Goal: Task Accomplishment & Management: Use online tool/utility

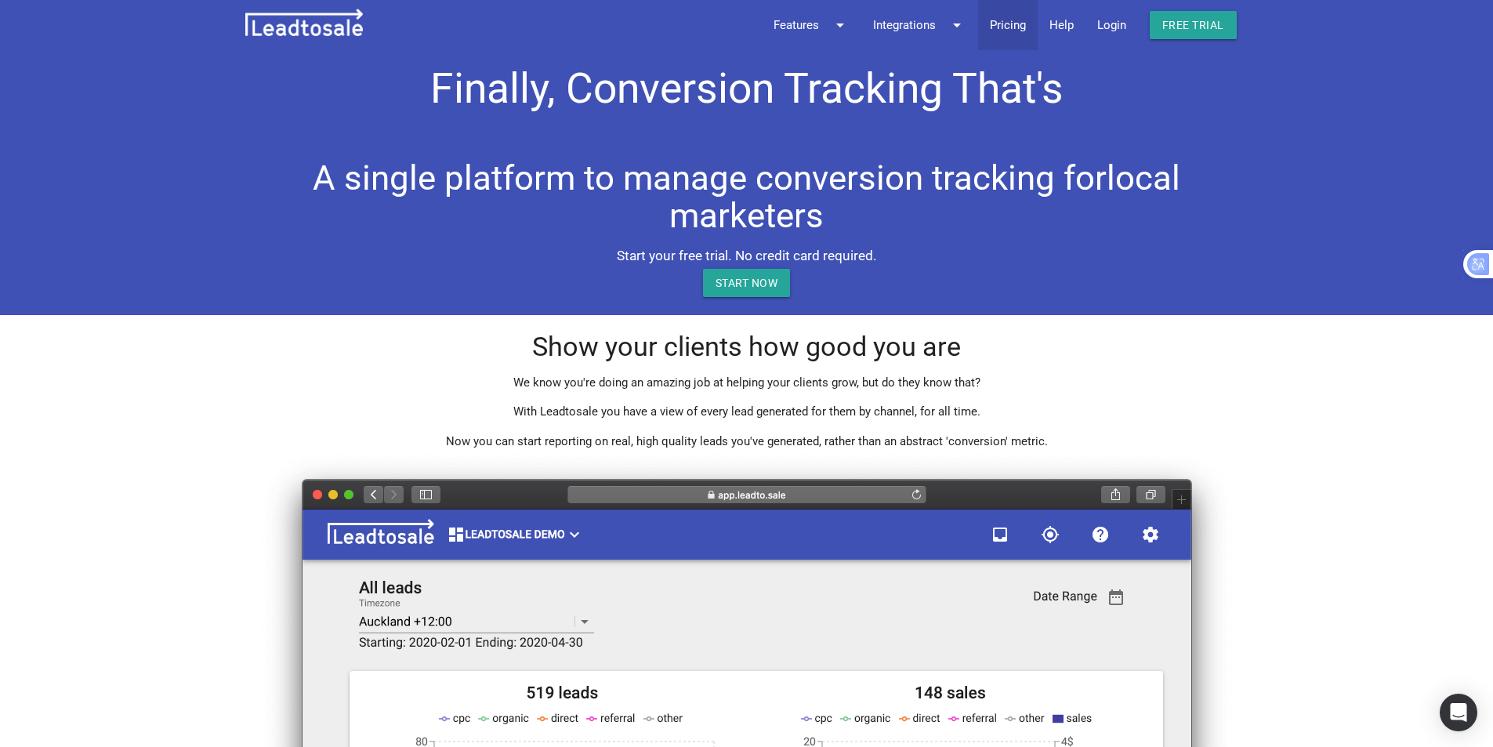
drag, startPoint x: 1111, startPoint y: 25, endPoint x: 1032, endPoint y: 25, distance: 79.1
click at [1111, 25] on link "Login" at bounding box center [1111, 25] width 52 height 50
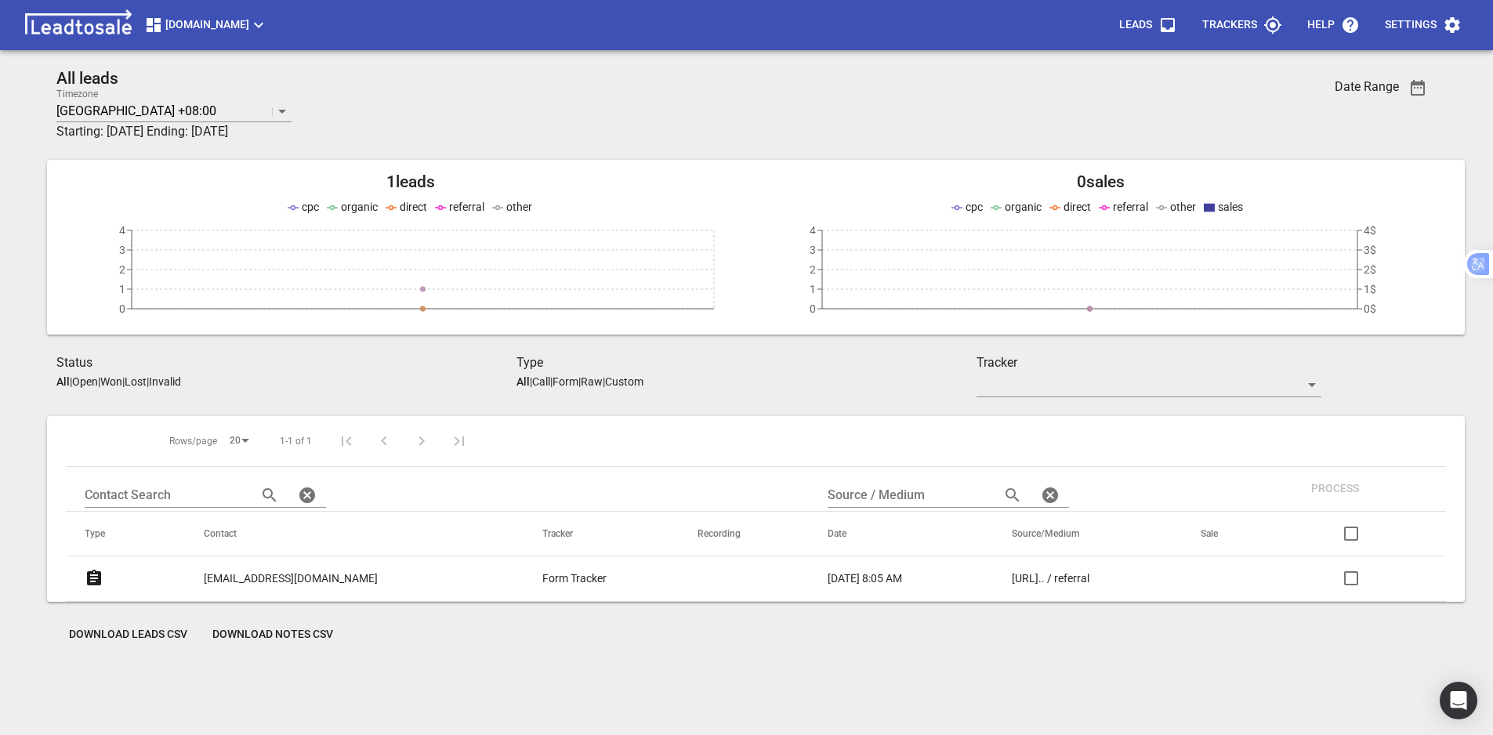
click at [1244, 30] on p "Trackers" at bounding box center [1229, 25] width 55 height 16
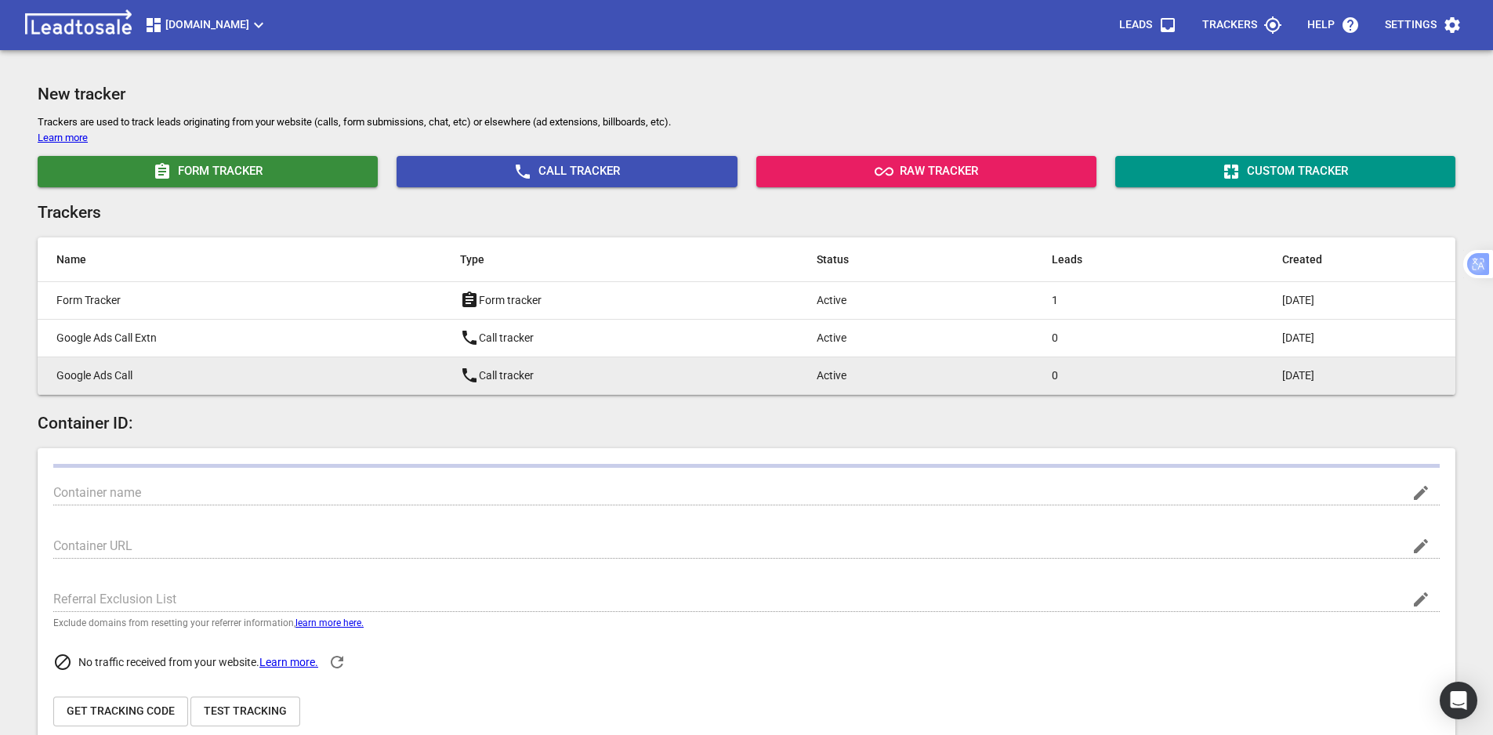
type input "[DOMAIN_NAME]"
type input "G-2E9S8RC6EW"
type input "jKAzmAX9SkeEQAyzD7GDKA"
click at [236, 380] on p "Google Ads Call" at bounding box center [226, 375] width 341 height 16
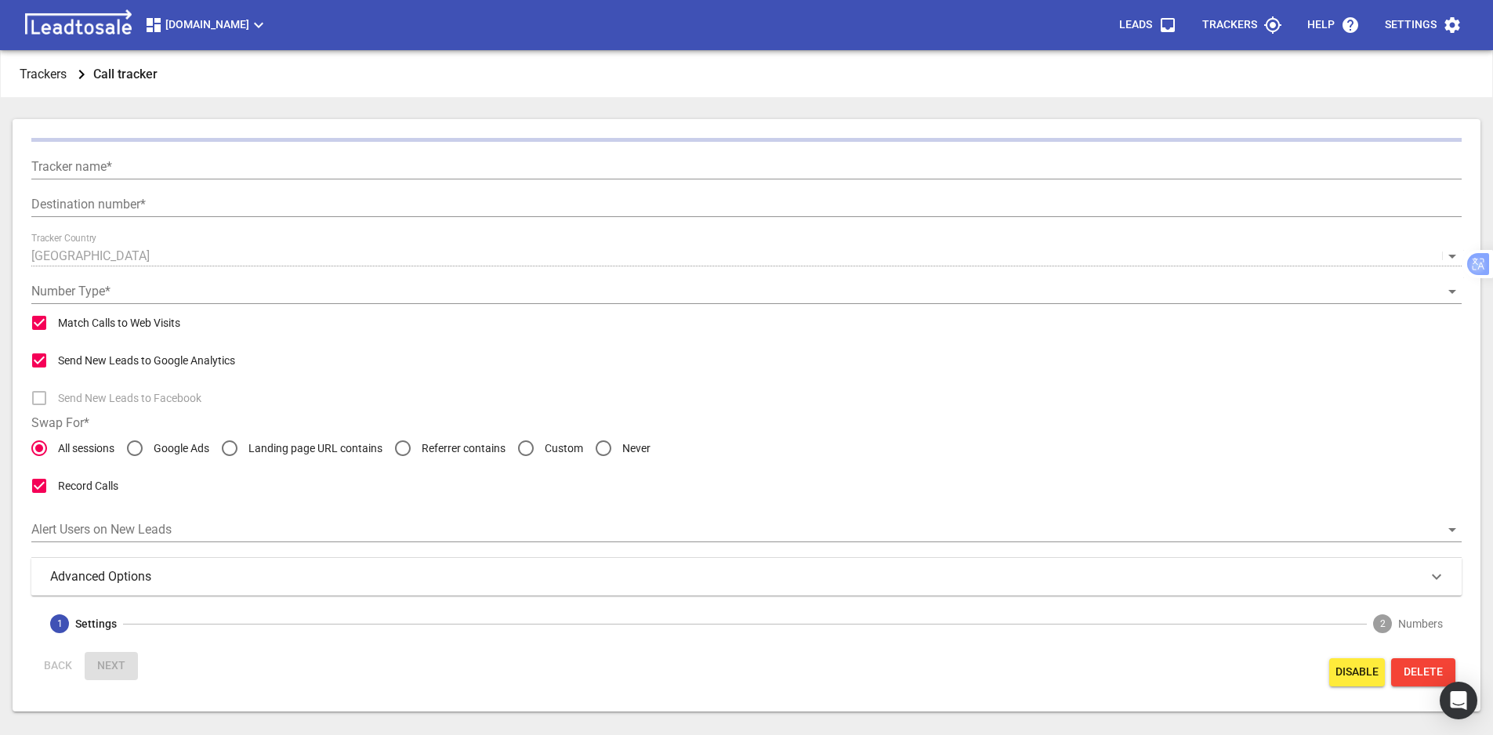
type input "Google Ads Call"
type input "[PHONE_NUMBER]"
radio input "false"
radio input "true"
type input "Call from Google Ads"
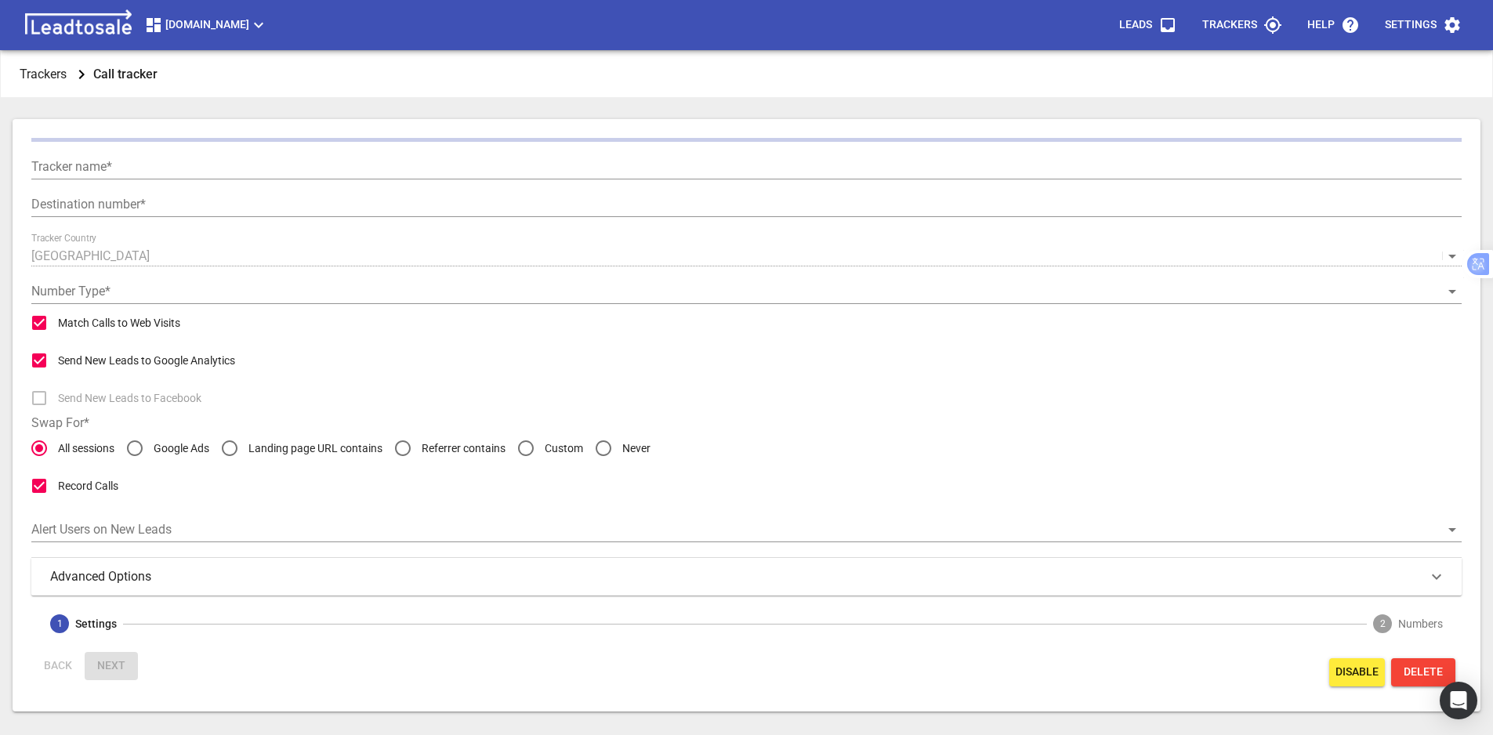
type input "5"
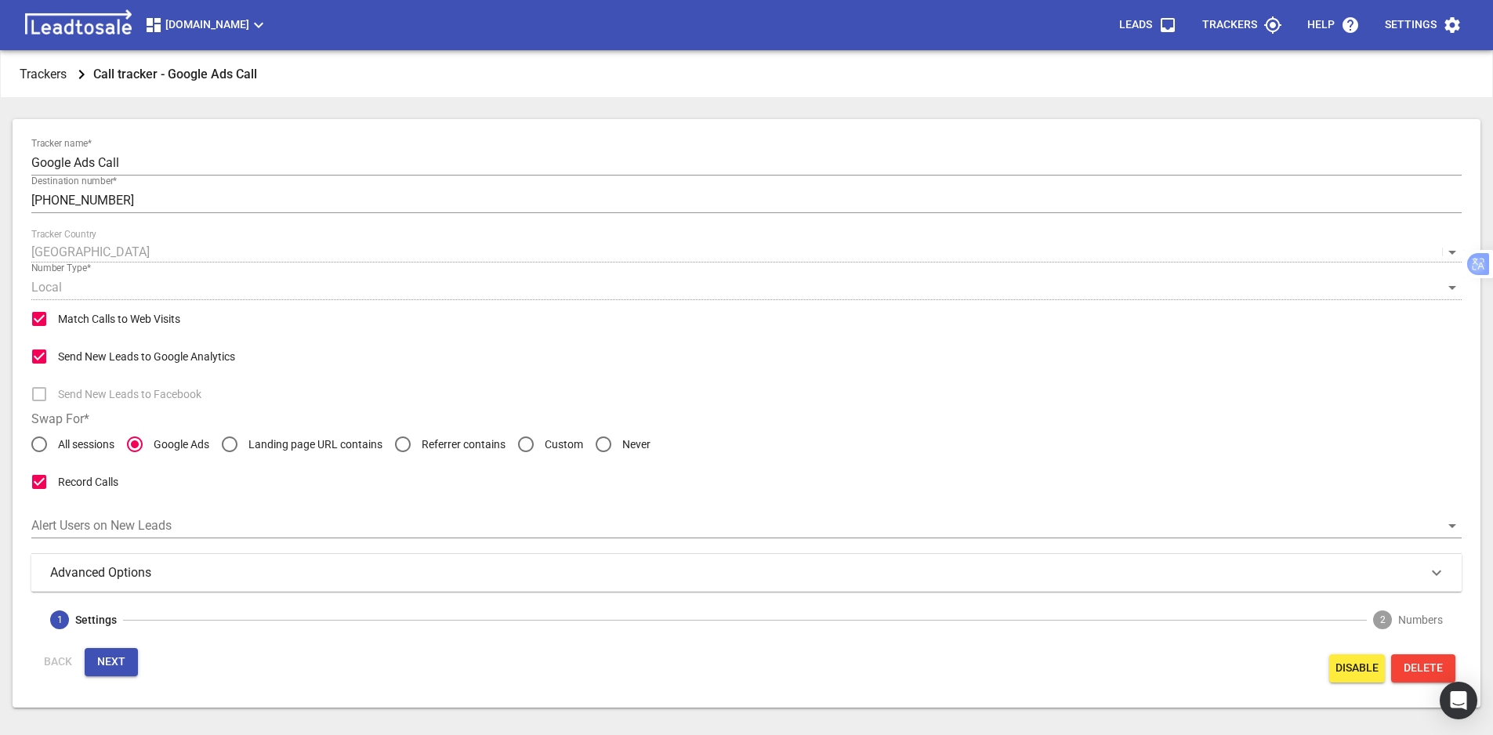
click at [110, 656] on span "Next" at bounding box center [111, 662] width 28 height 16
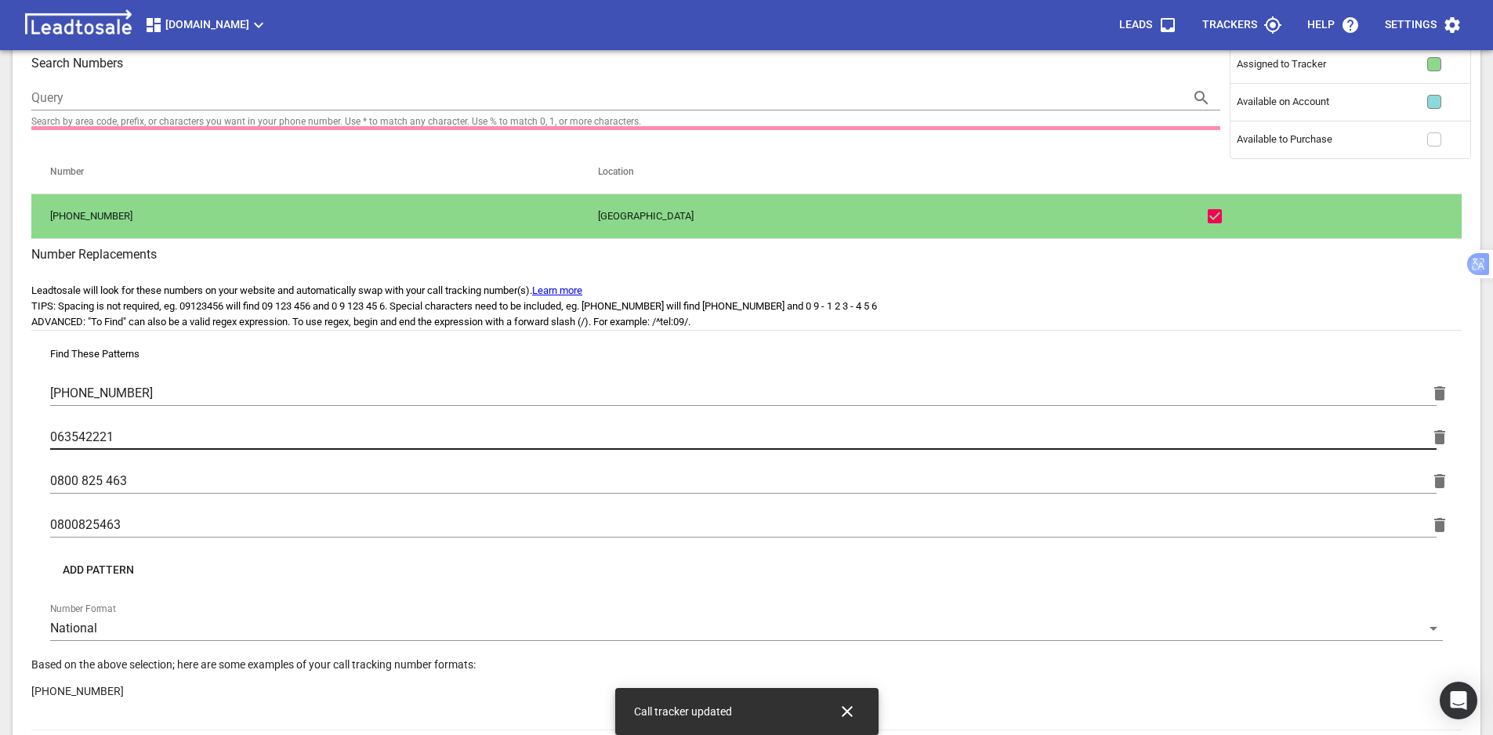
scroll to position [157, 0]
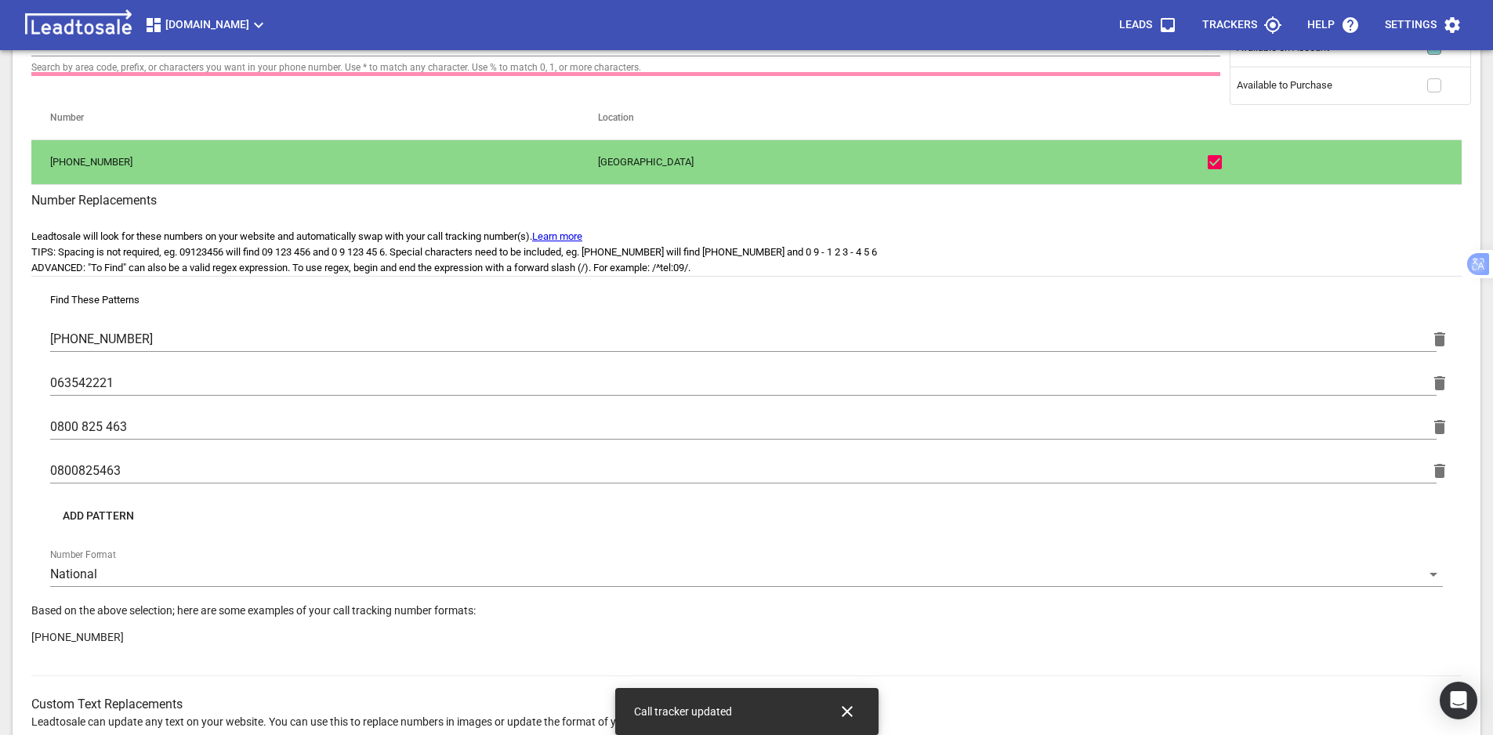
click at [113, 517] on span "Add Pattern" at bounding box center [98, 517] width 71 height 16
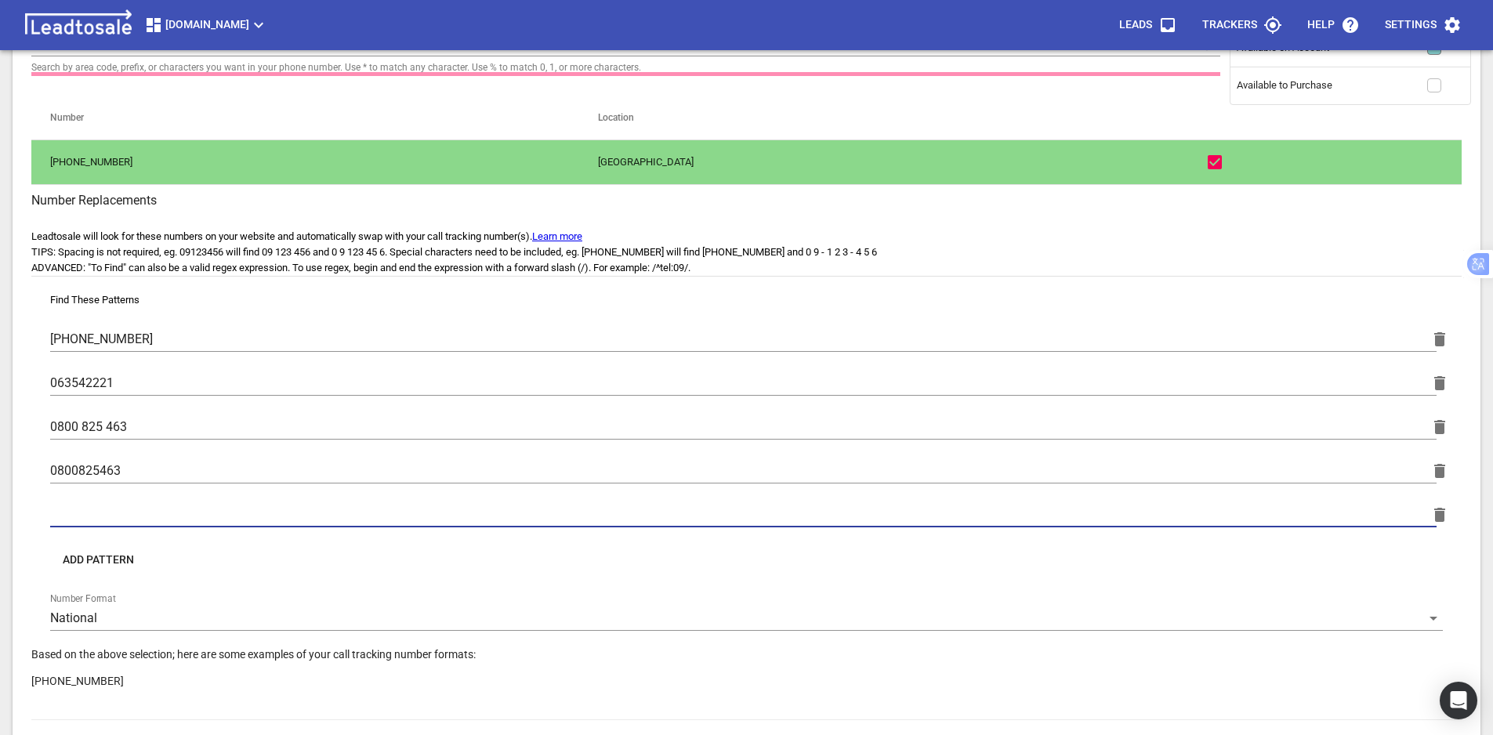
click at [127, 512] on input "text" at bounding box center [743, 514] width 1386 height 25
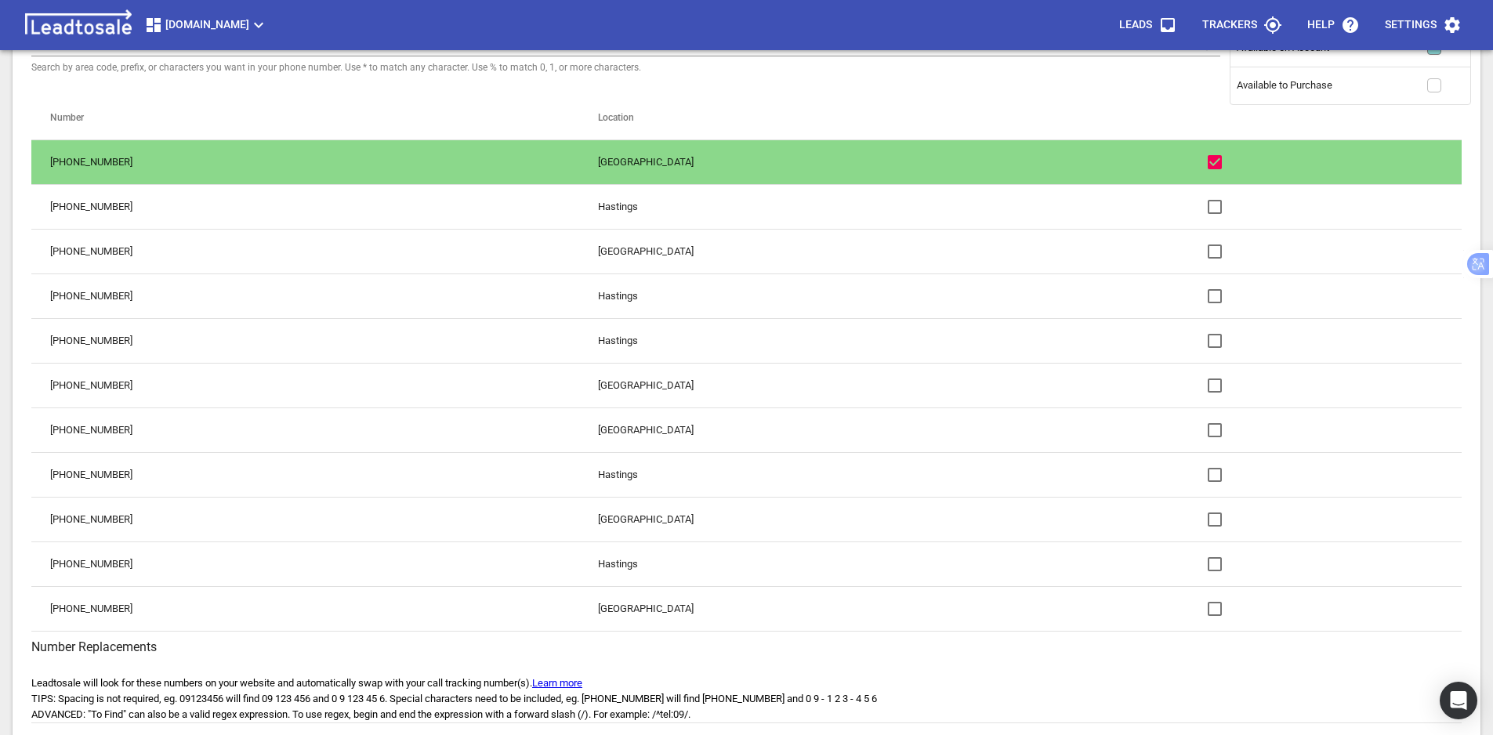
paste input "(0800) 825-463"
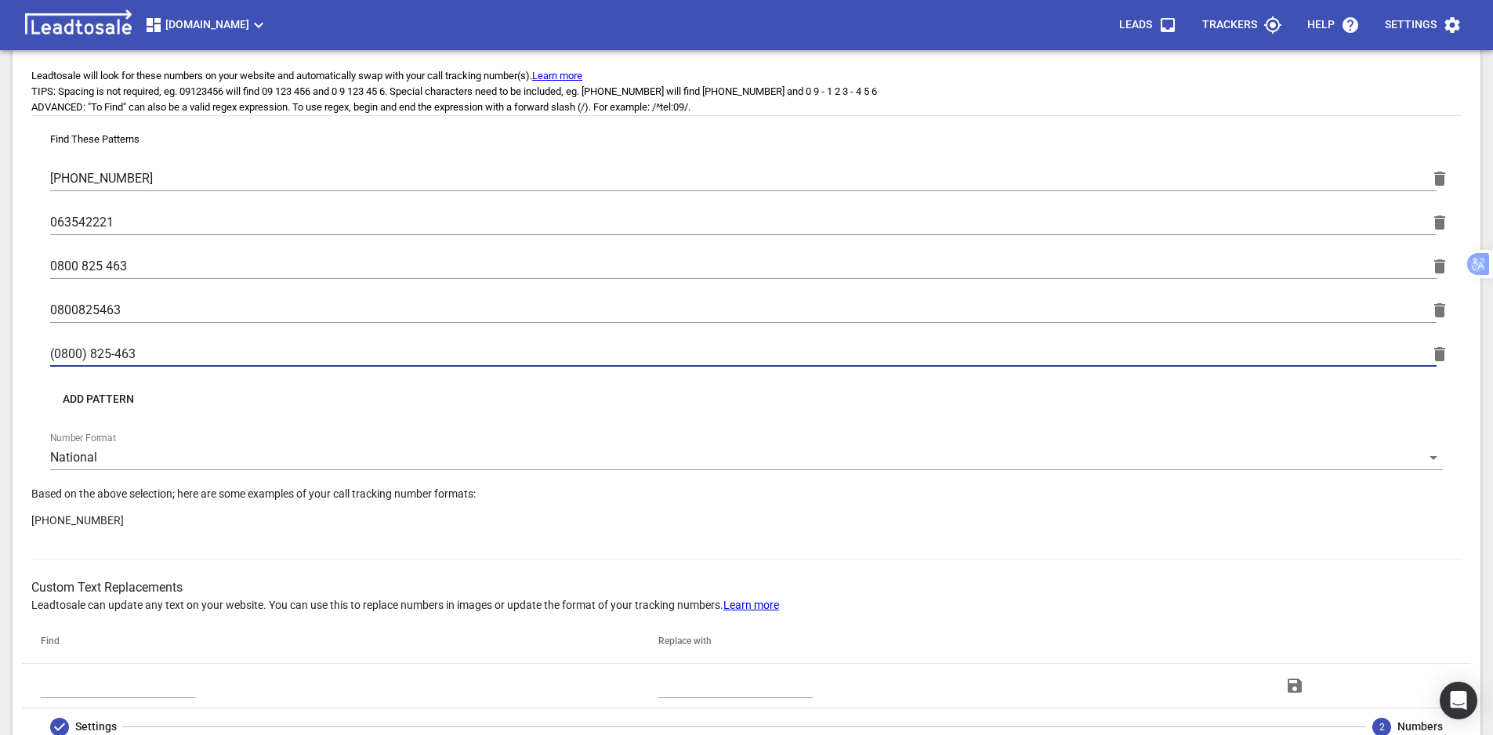
scroll to position [850, 0]
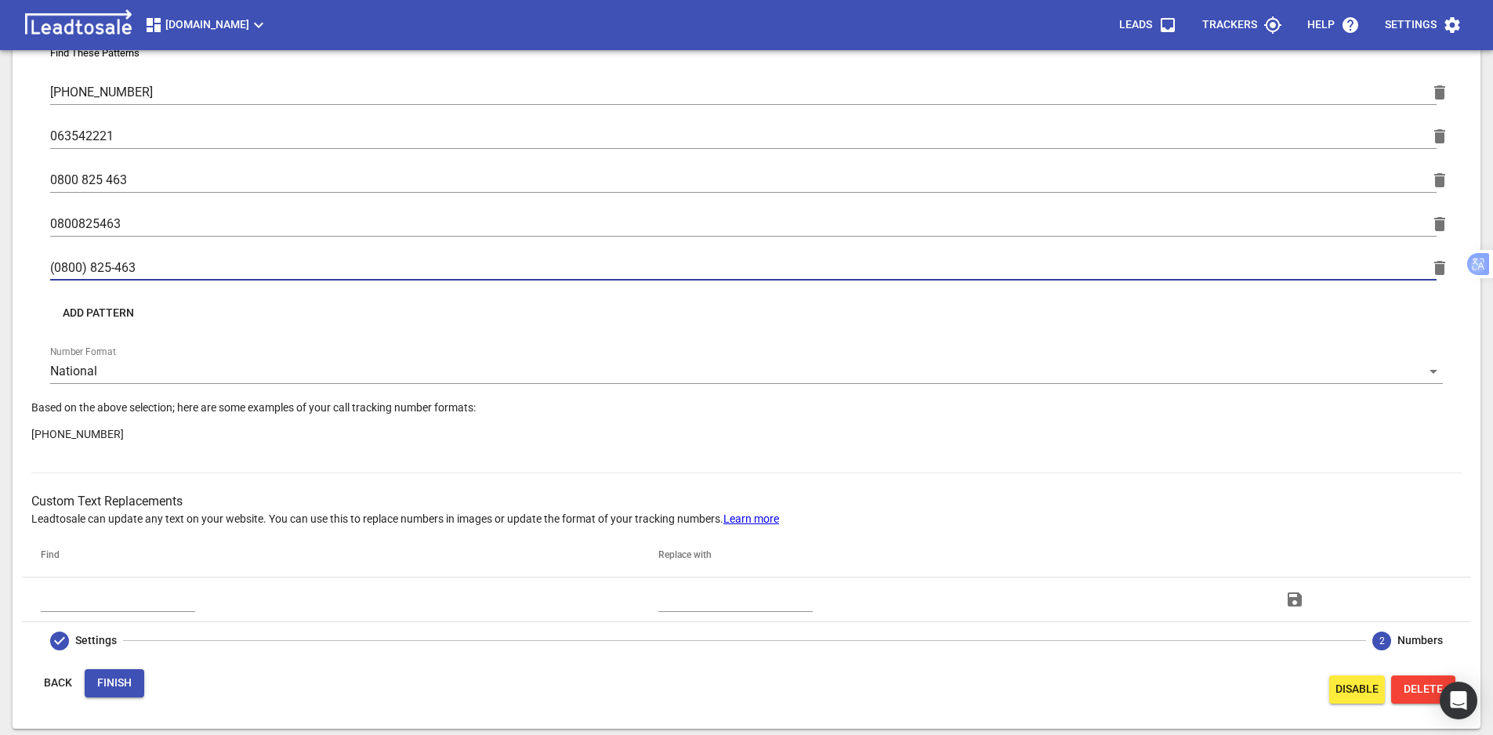
type input "(0800) 825-463"
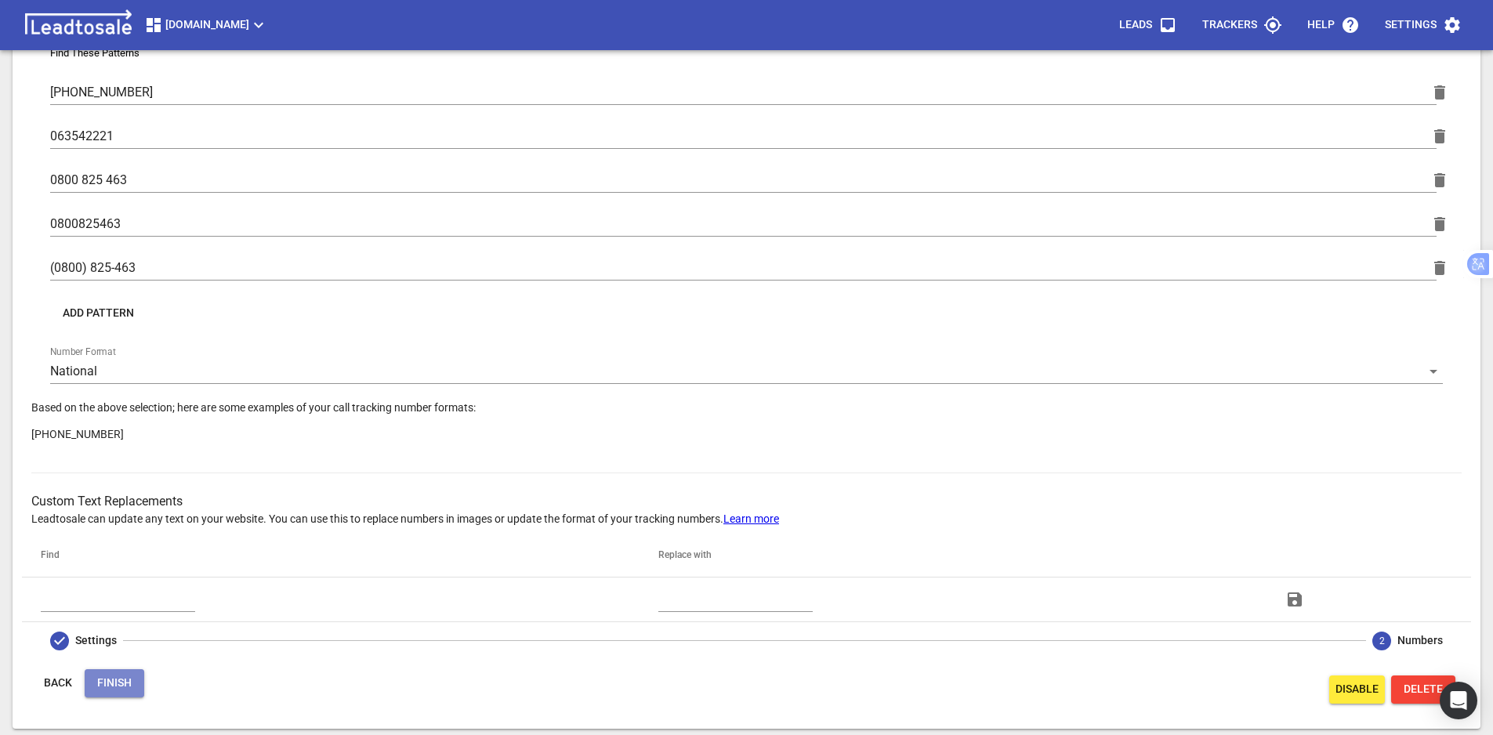
click at [129, 682] on span "Finish" at bounding box center [114, 683] width 34 height 16
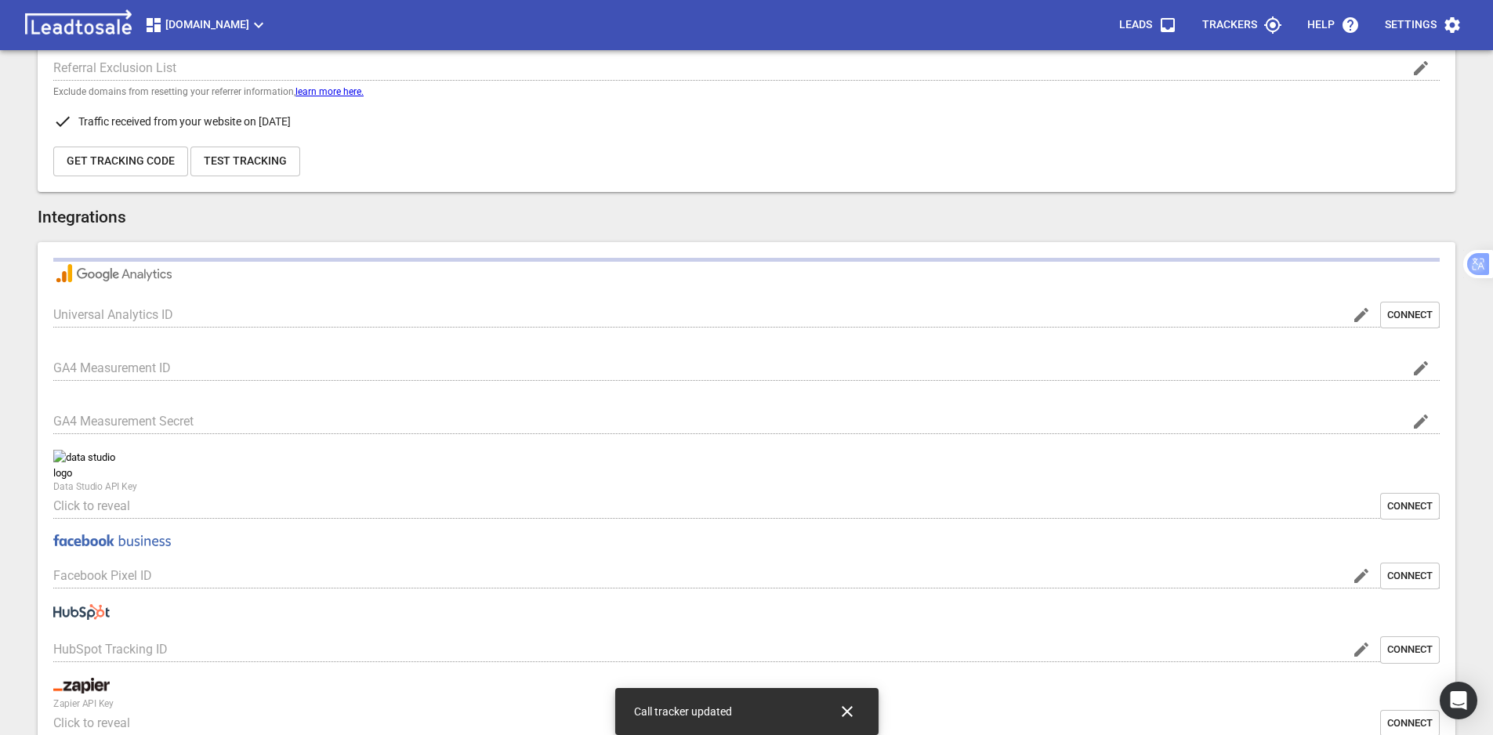
type input "[DOMAIN_NAME]"
type input "G-2E9S8RC6EW"
type input "jKAzmAX9SkeEQAyzD7GDKA"
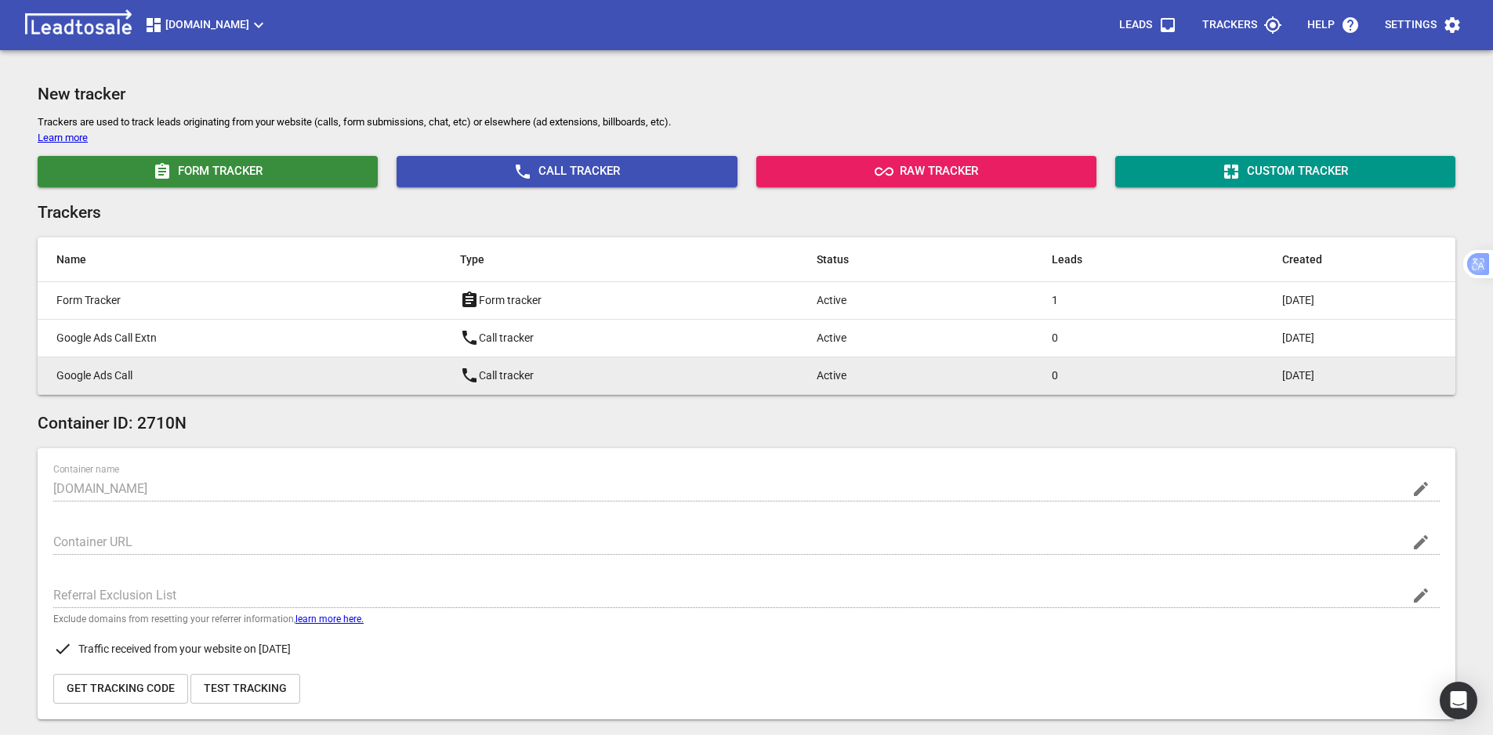
click at [216, 368] on p "Google Ads Call" at bounding box center [226, 375] width 341 height 16
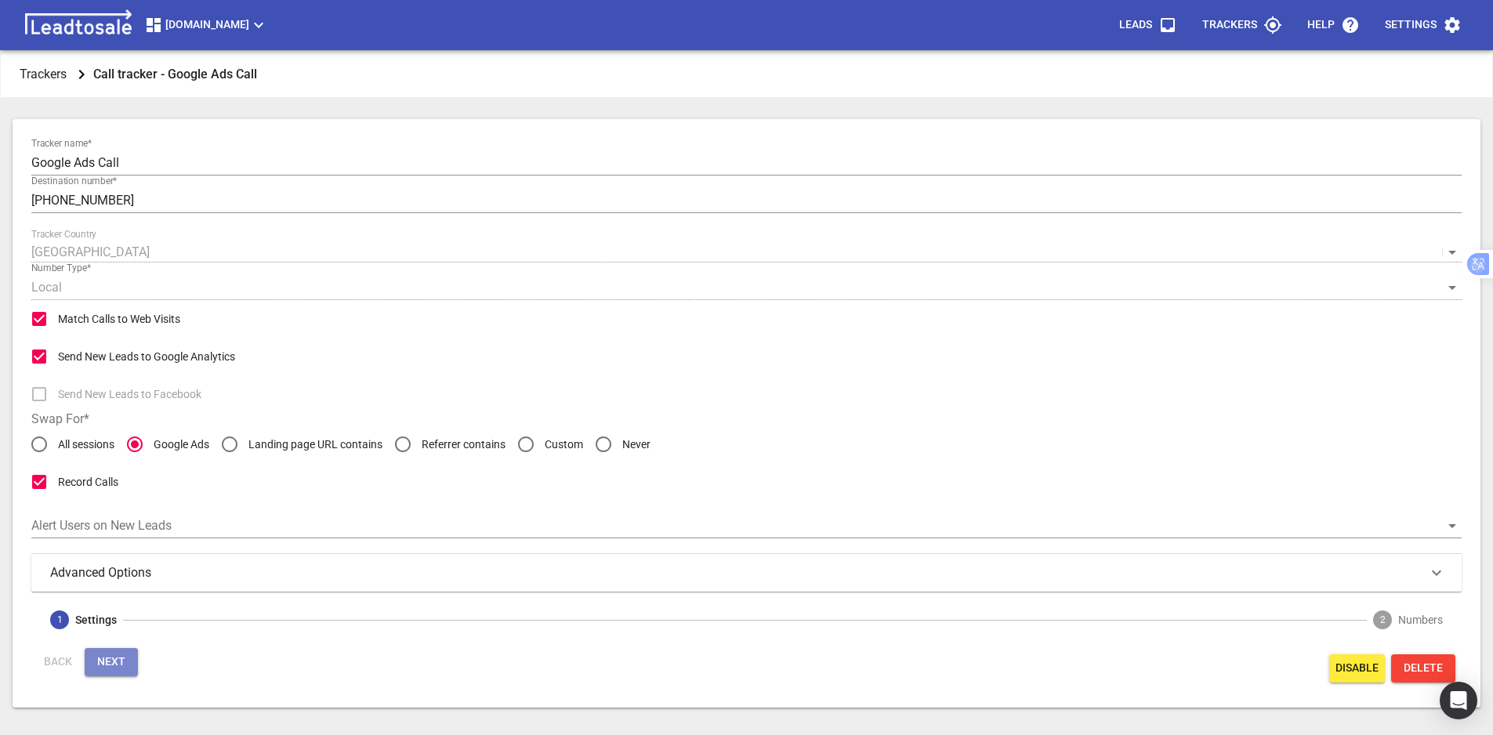
click at [118, 659] on span "Next" at bounding box center [111, 662] width 28 height 16
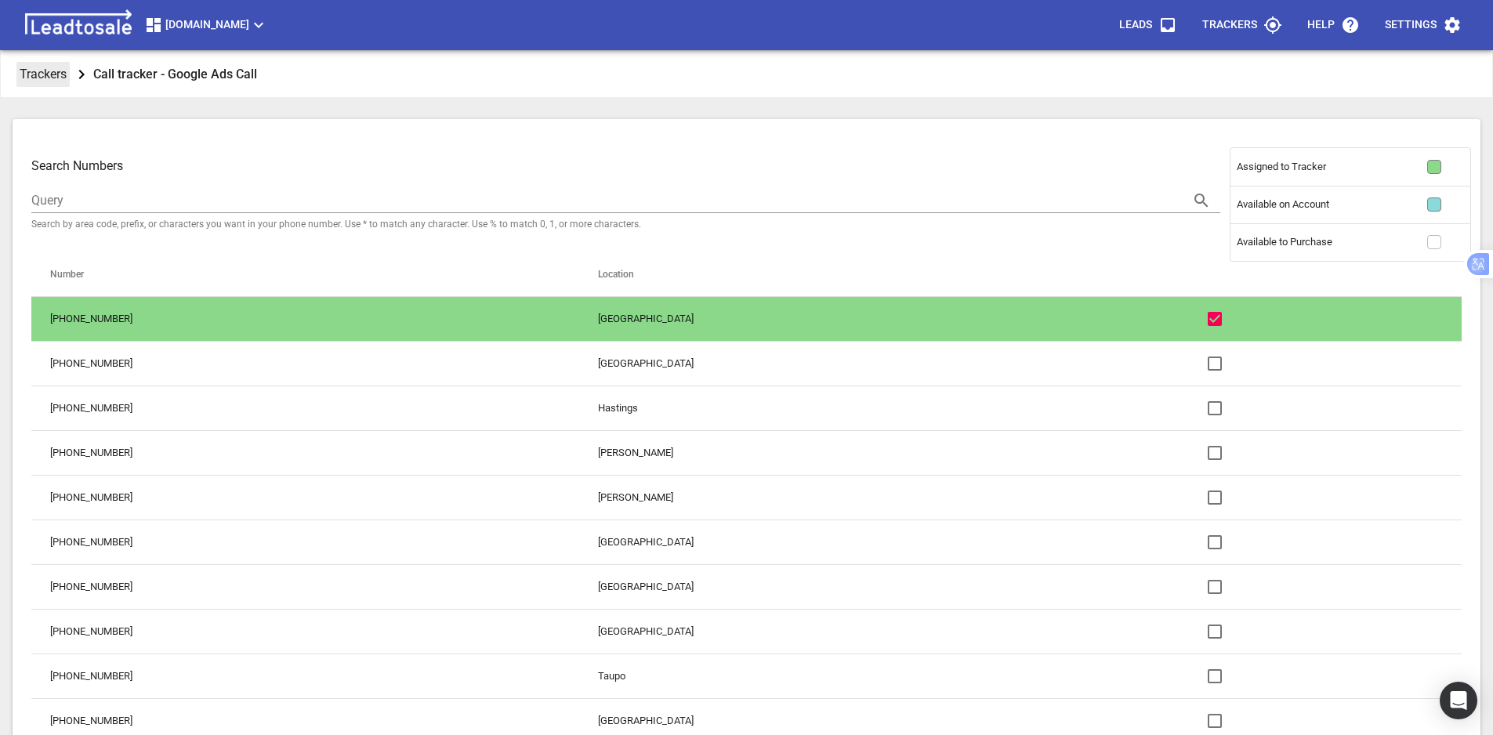
click at [27, 76] on p "Trackers" at bounding box center [43, 74] width 47 height 18
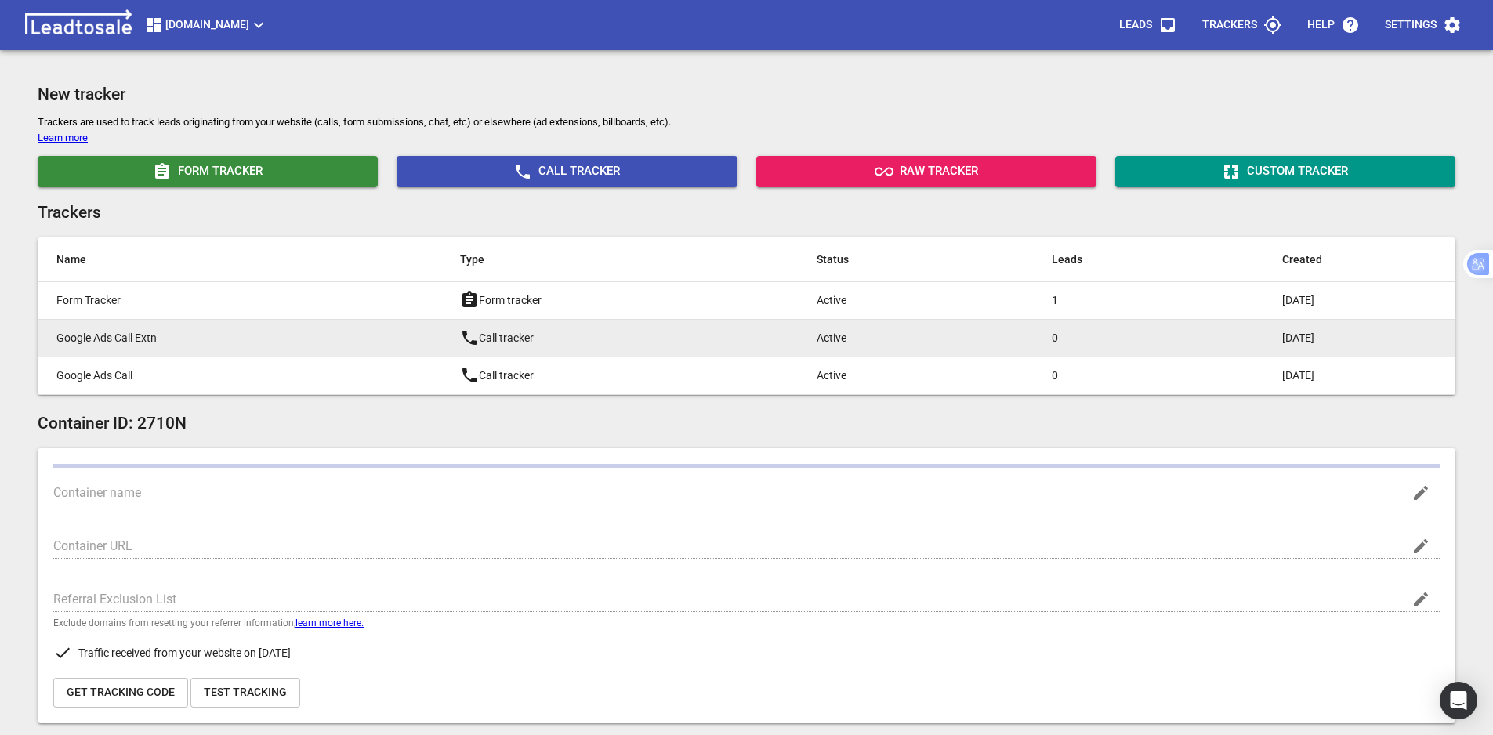
click at [188, 338] on p "Google Ads Call Extn" at bounding box center [226, 338] width 341 height 16
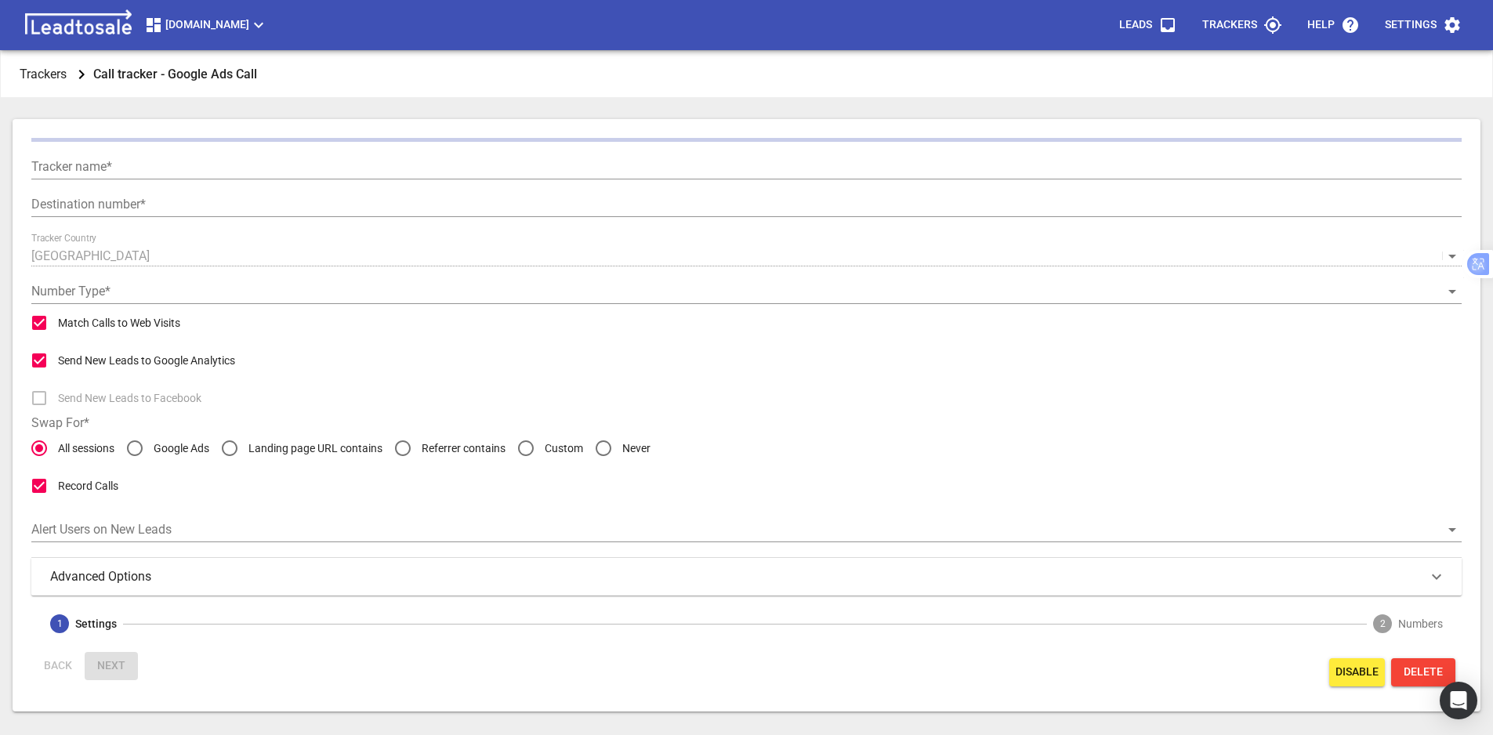
type input "Google Ads Call Extn"
type input "[PHONE_NUMBER]"
checkbox input "false"
type input "Call from Google Ads"
type input "5"
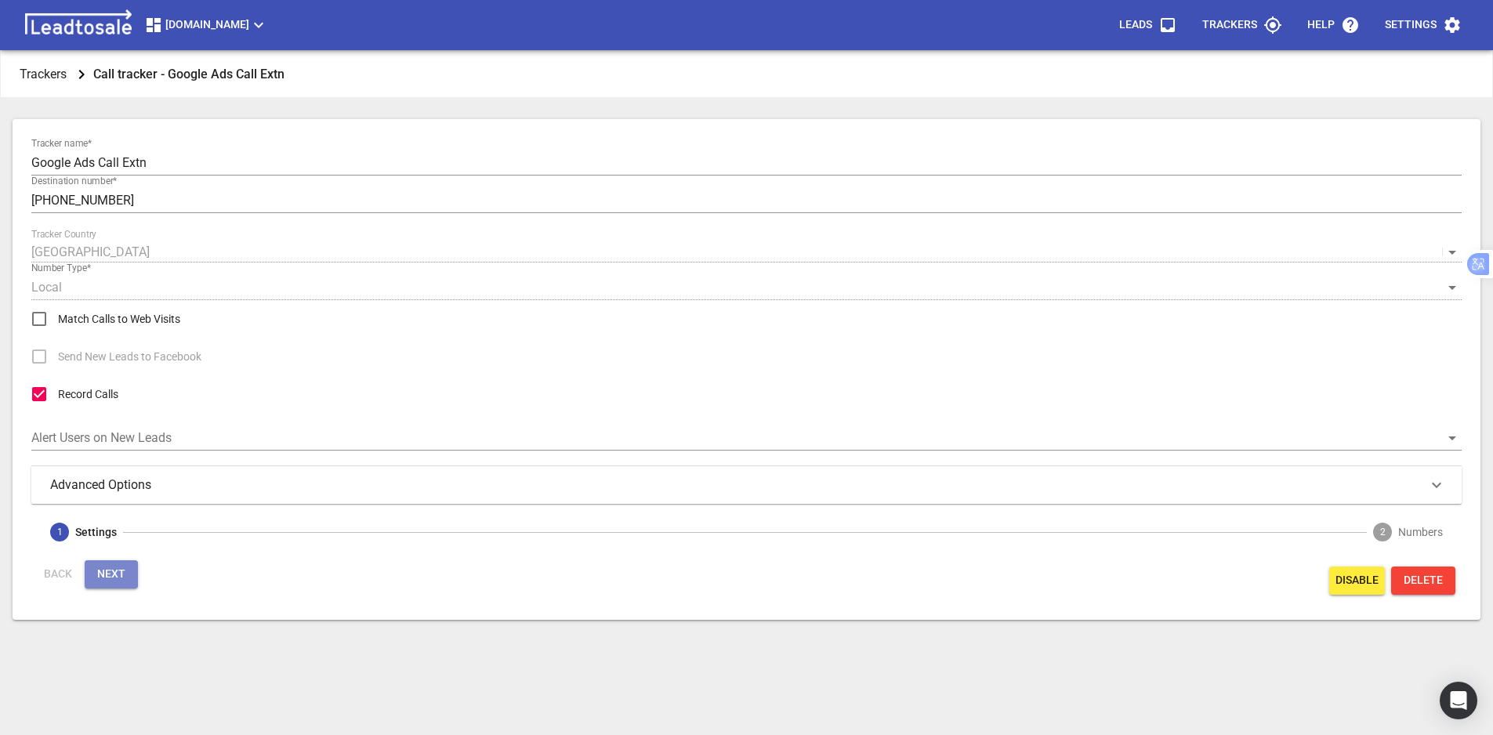
click at [114, 585] on button "Next" at bounding box center [111, 574] width 53 height 28
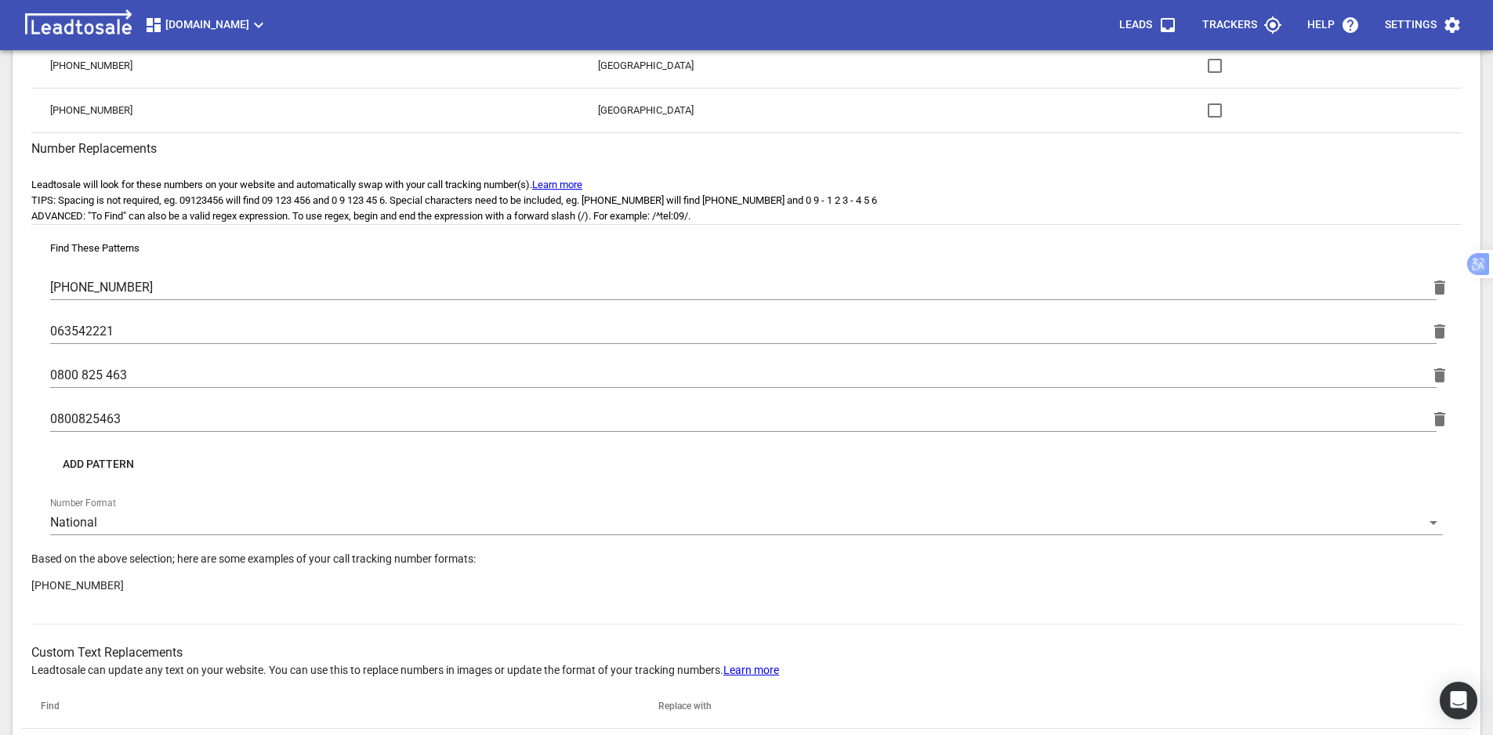
scroll to position [705, 0]
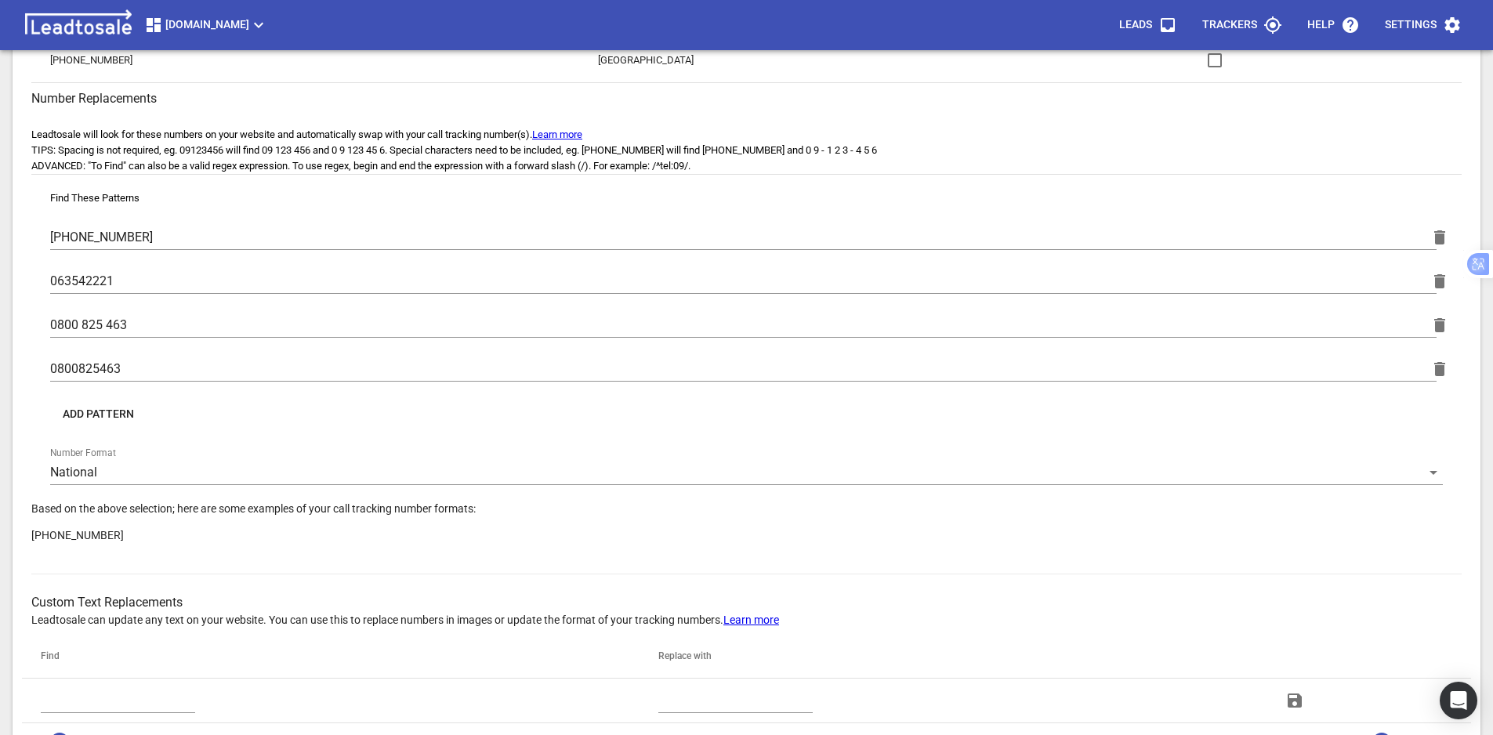
click at [104, 417] on span "Add Pattern" at bounding box center [98, 415] width 71 height 16
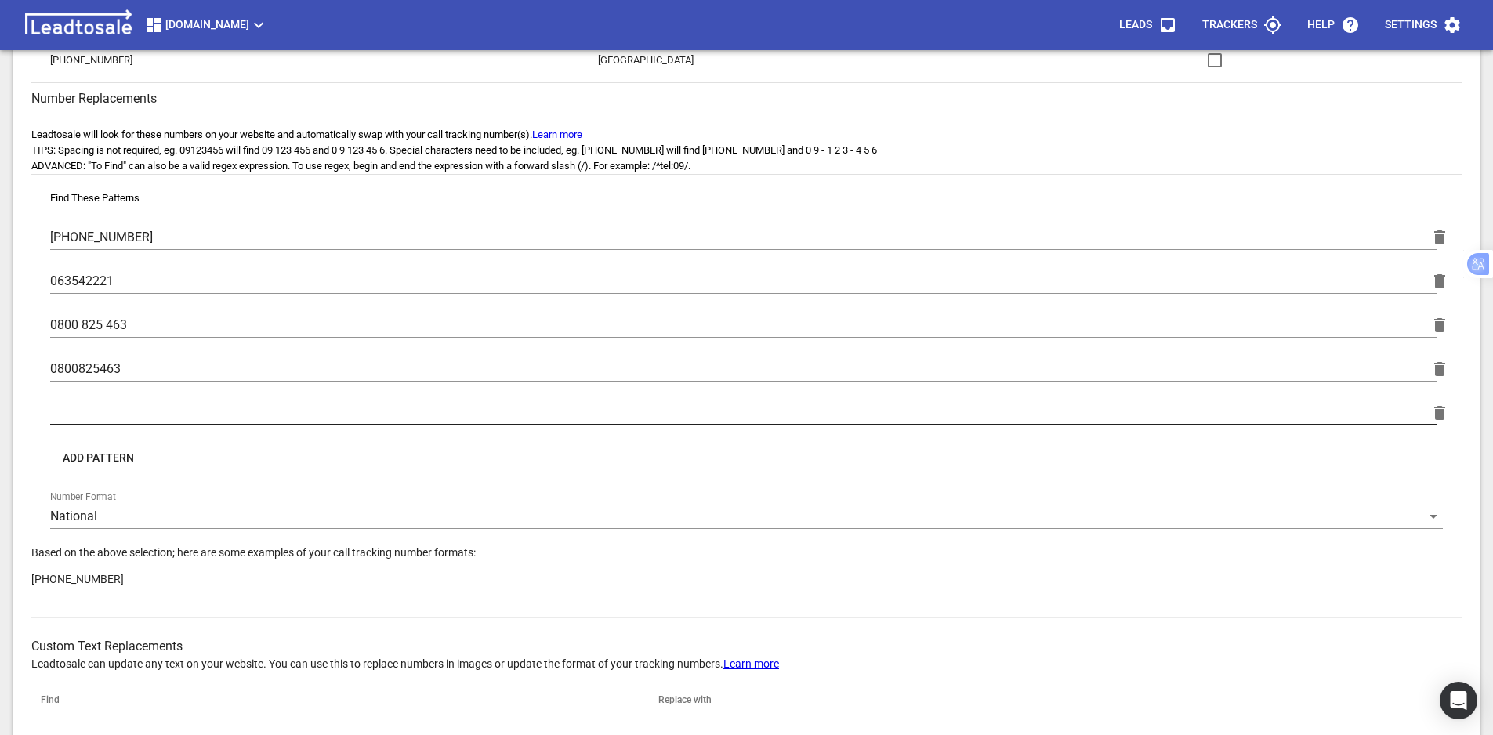
click at [136, 413] on input "text" at bounding box center [743, 412] width 1386 height 25
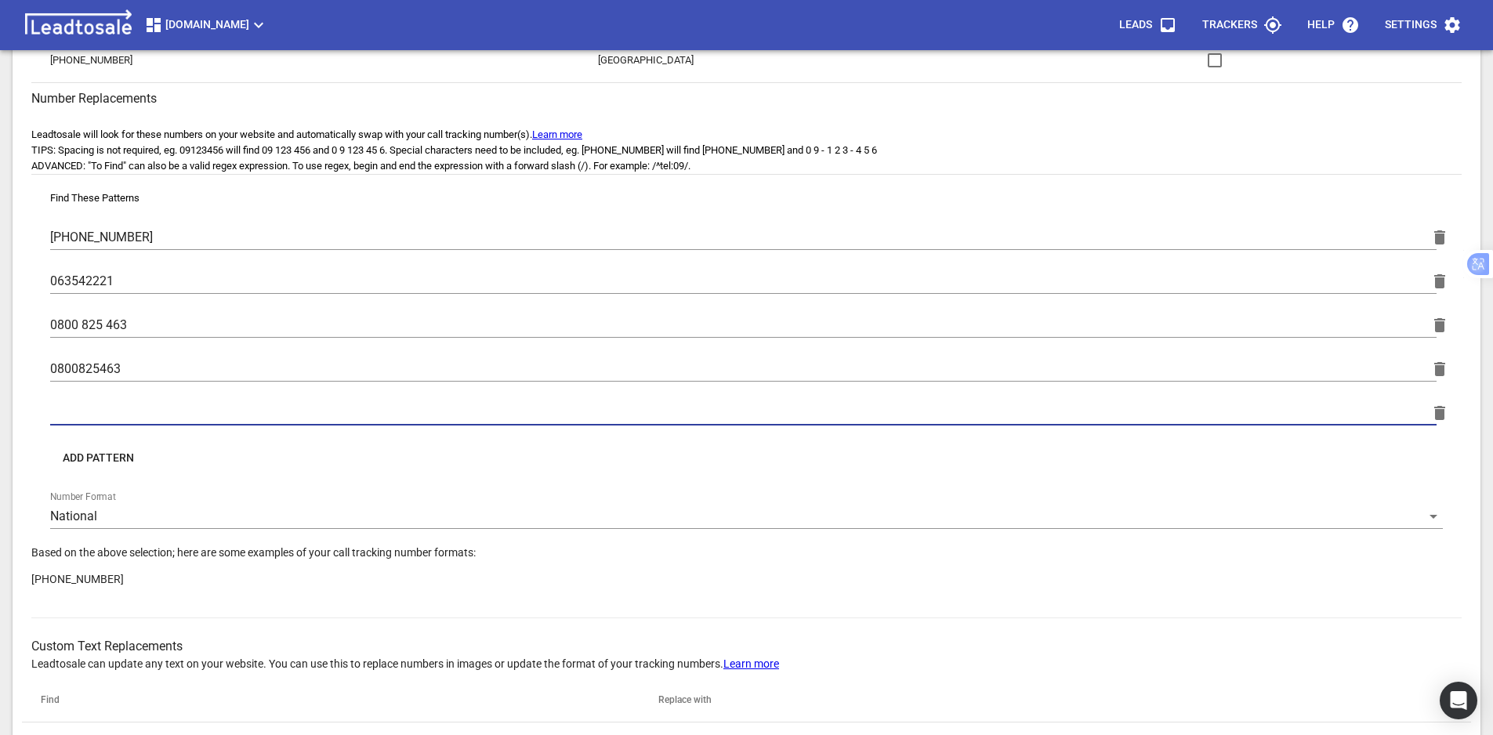
paste input "(0800) 825-463"
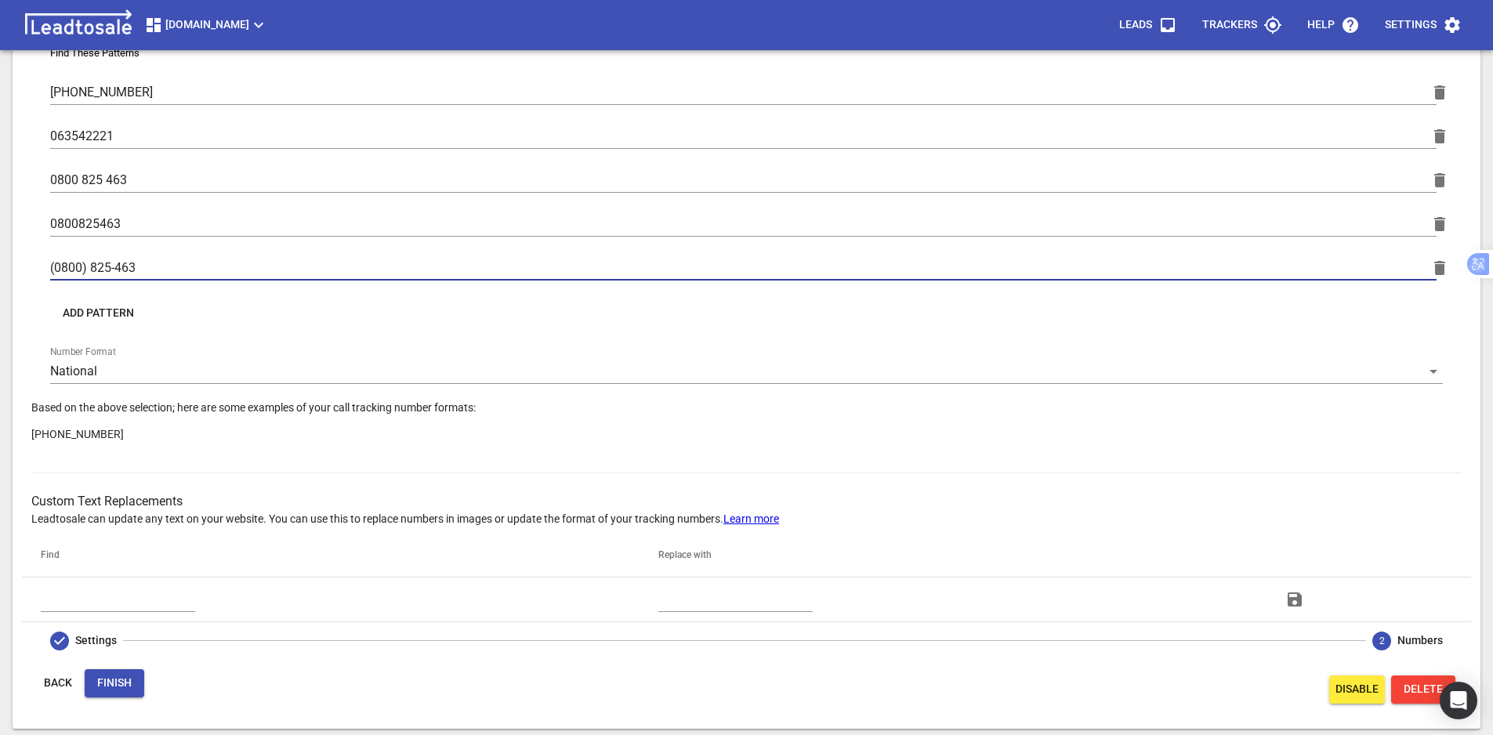
type input "(0800) 825-463"
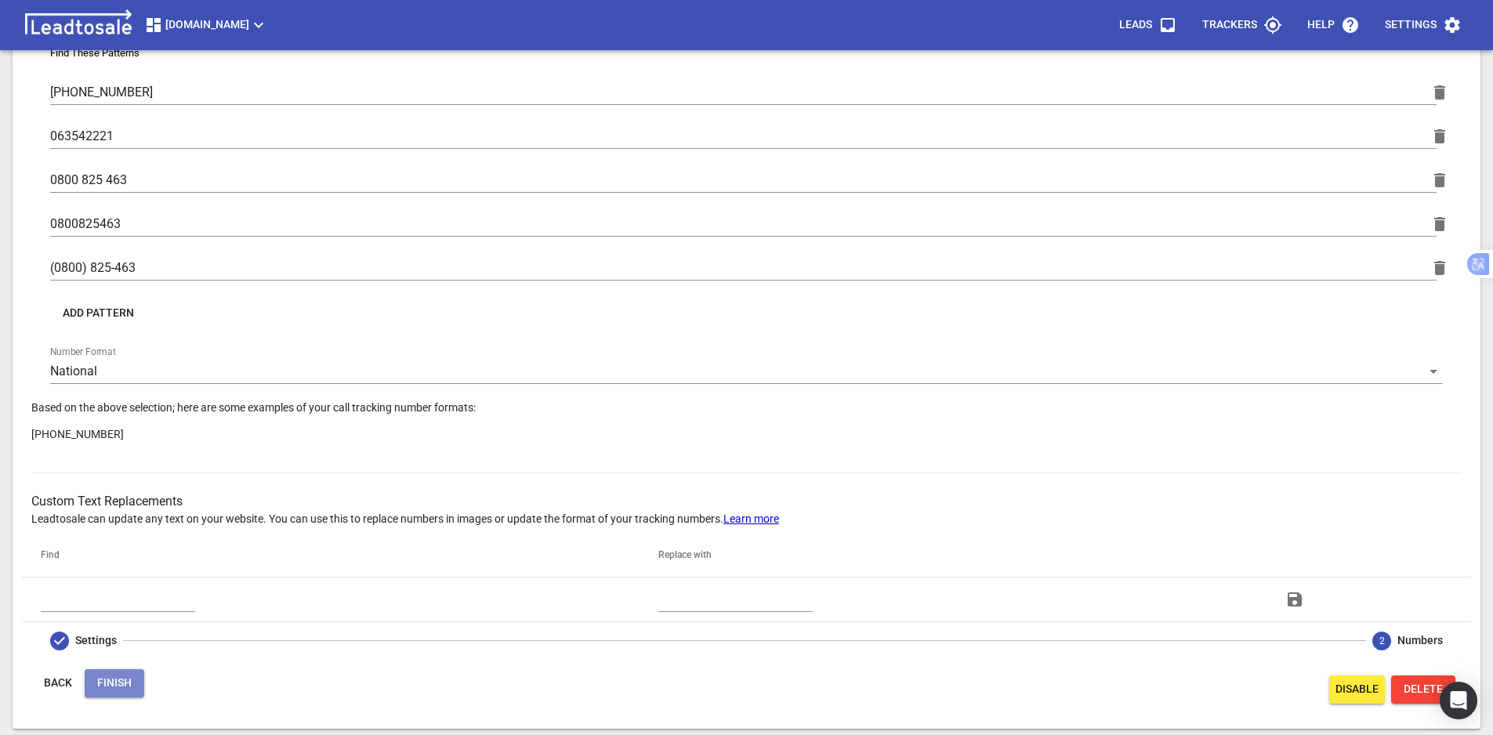
click at [107, 681] on span "Finish" at bounding box center [114, 683] width 34 height 16
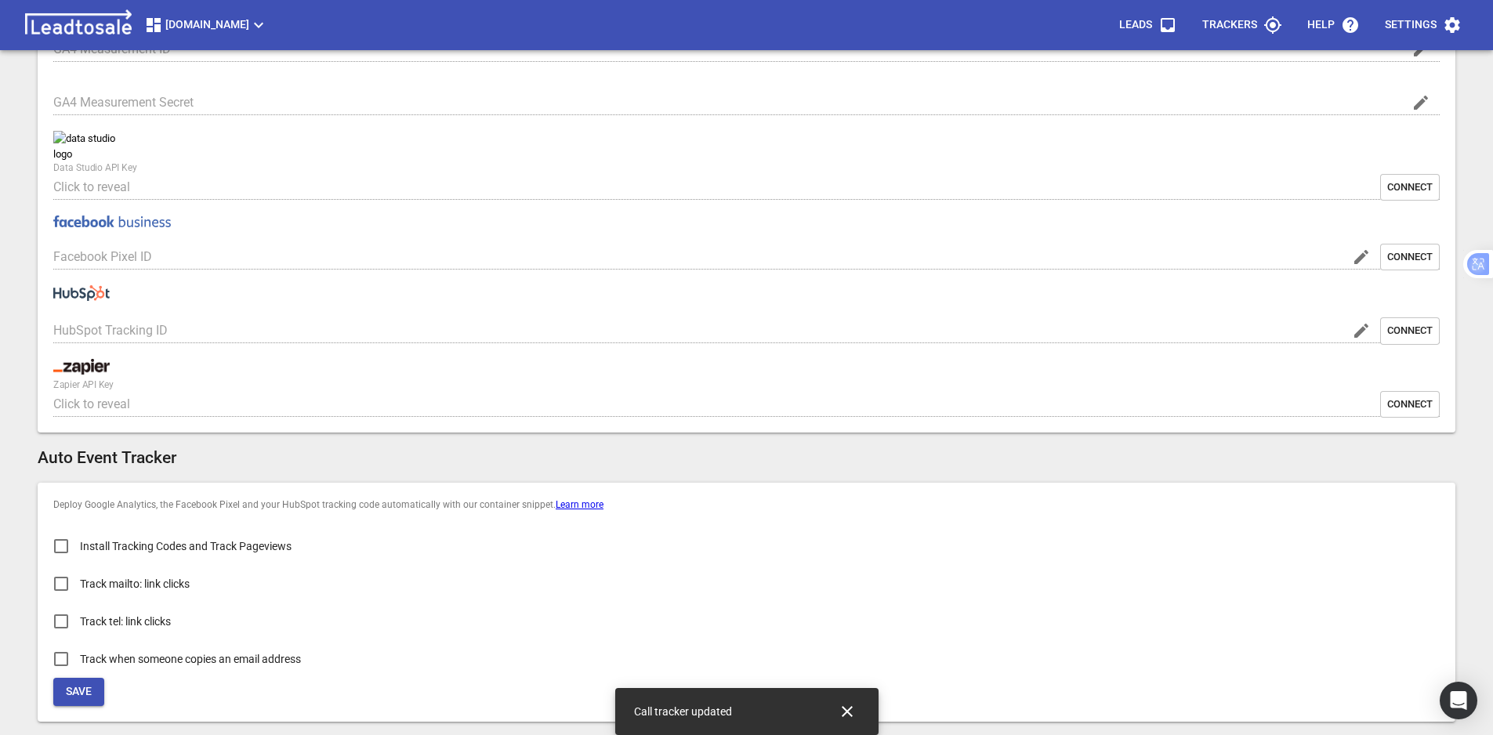
type input "[DOMAIN_NAME]"
type input "G-2E9S8RC6EW"
type input "jKAzmAX9SkeEQAyzD7GDKA"
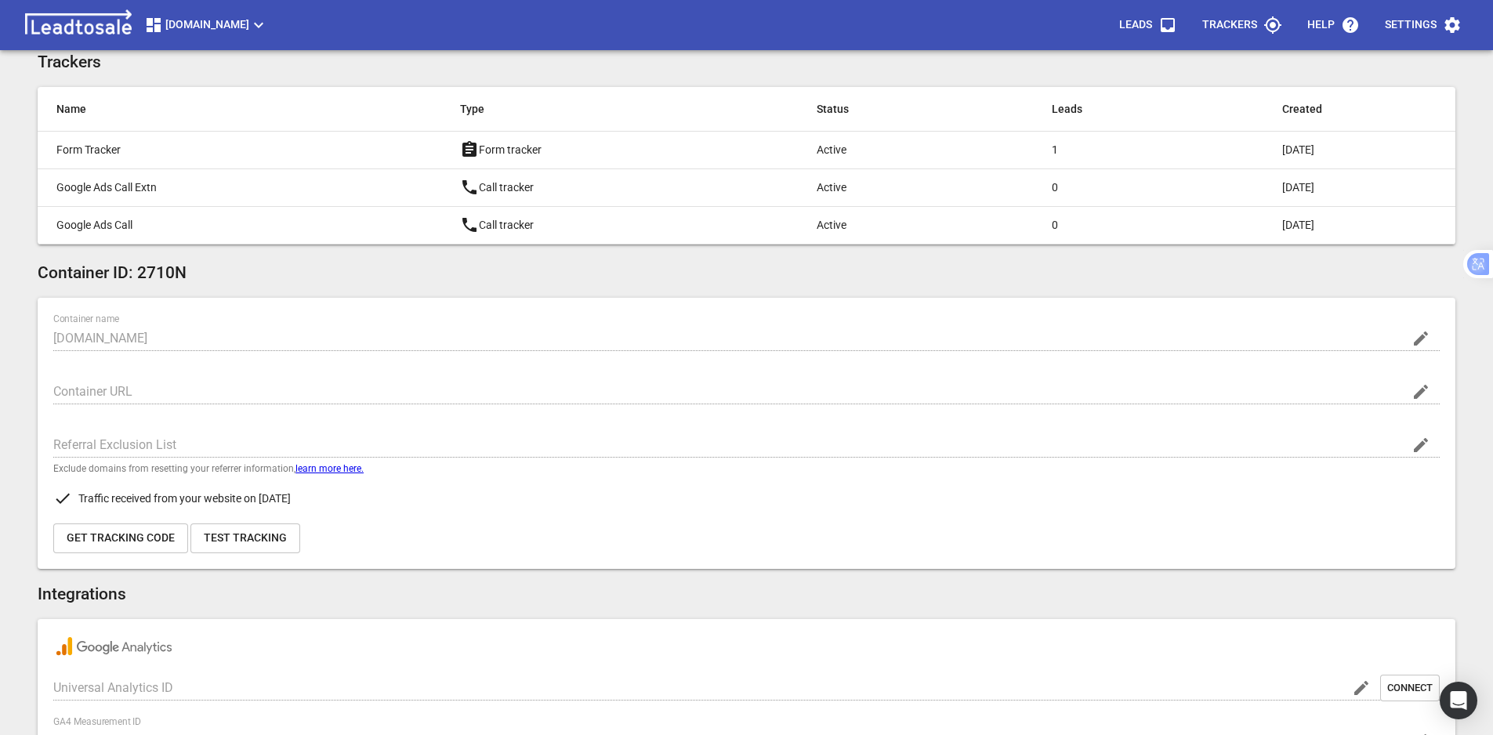
scroll to position [61, 0]
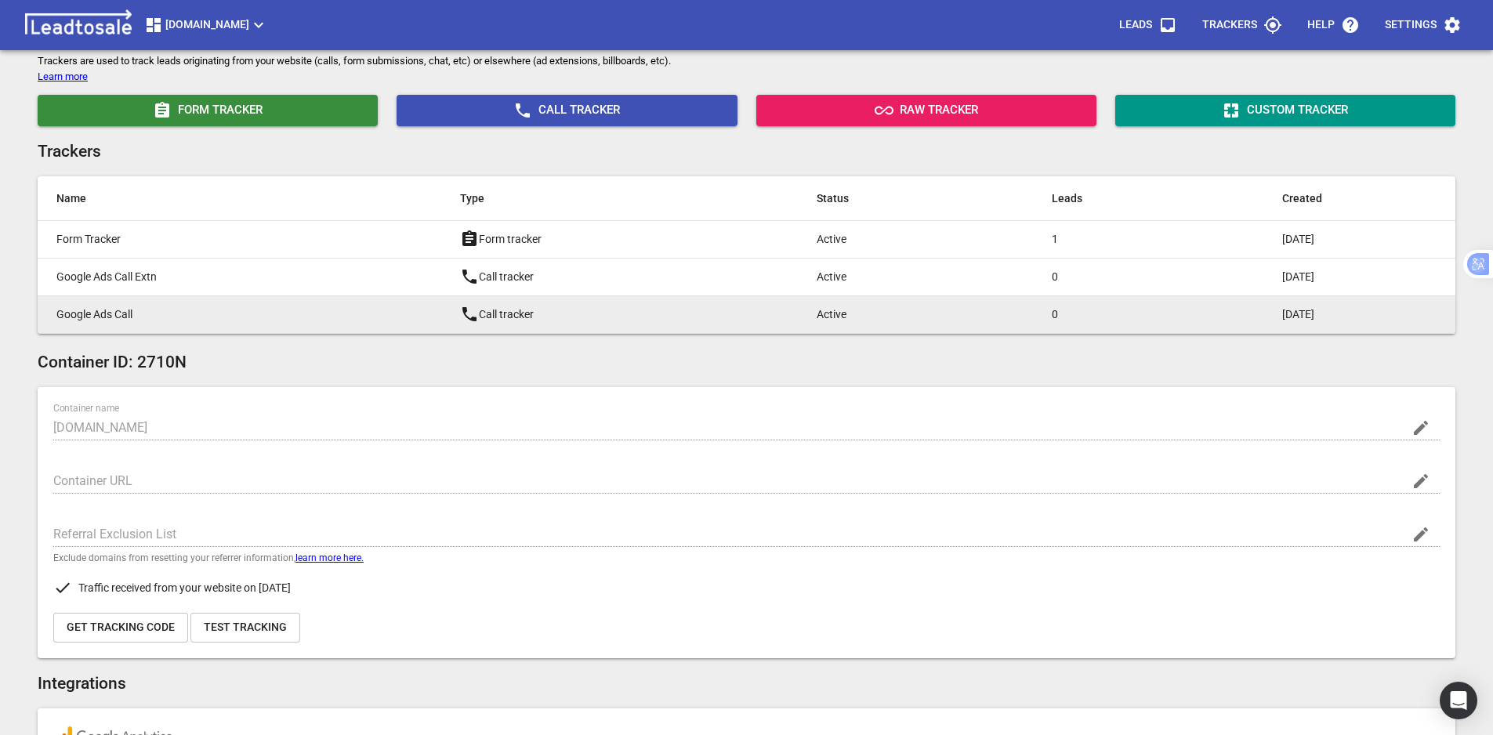
click at [173, 310] on p "Google Ads Call" at bounding box center [226, 314] width 341 height 16
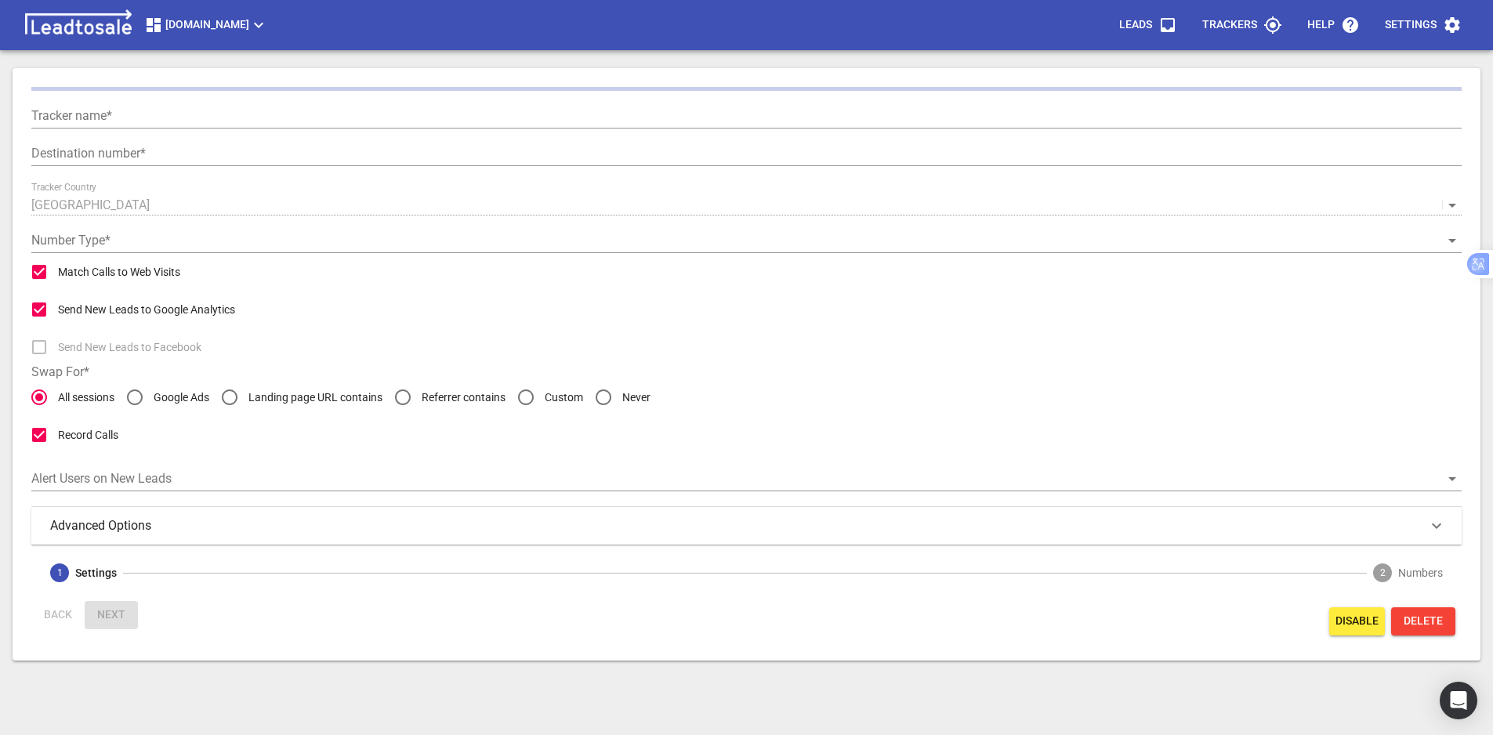
type input "Google Ads Call"
type input "[PHONE_NUMBER]"
radio input "false"
radio input "true"
type input "Call from Google Ads"
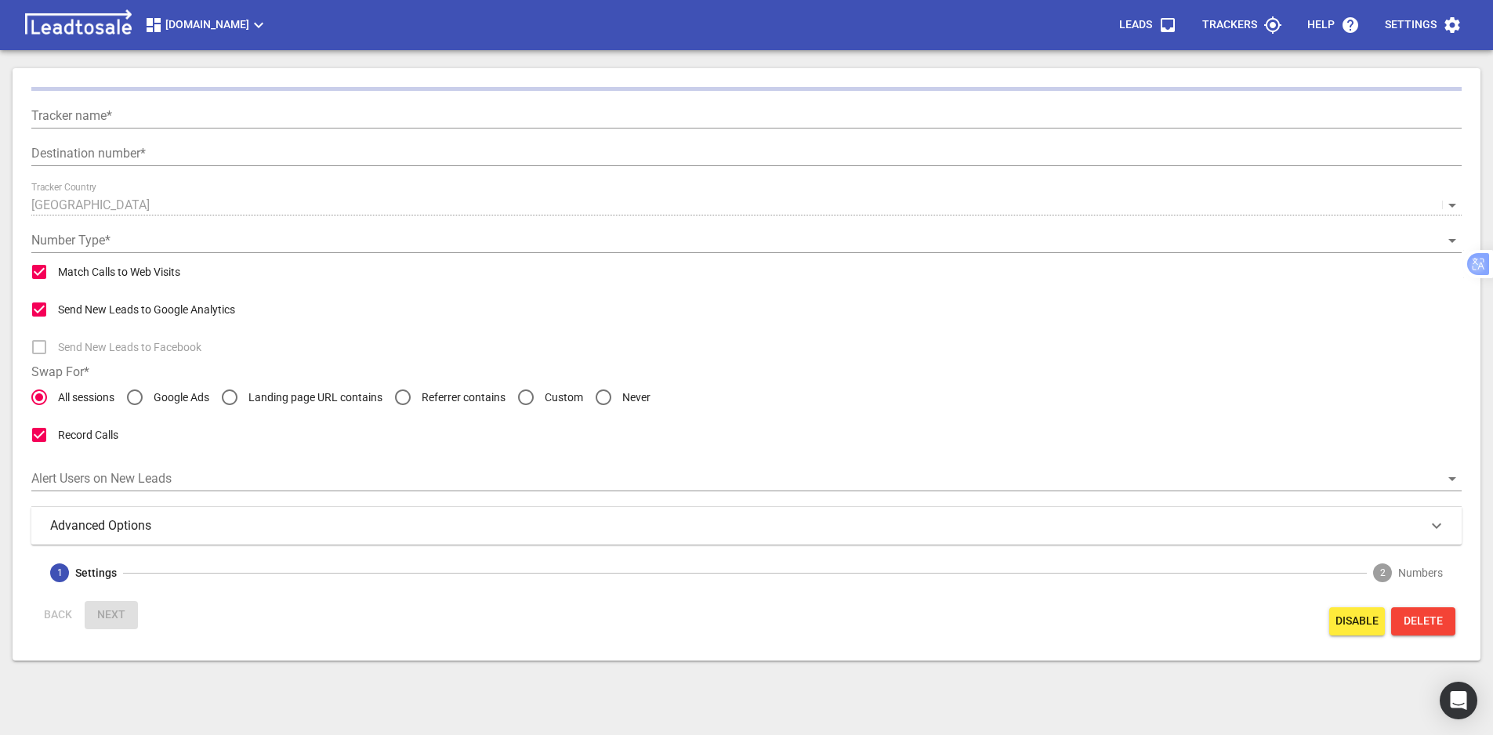
type input "5"
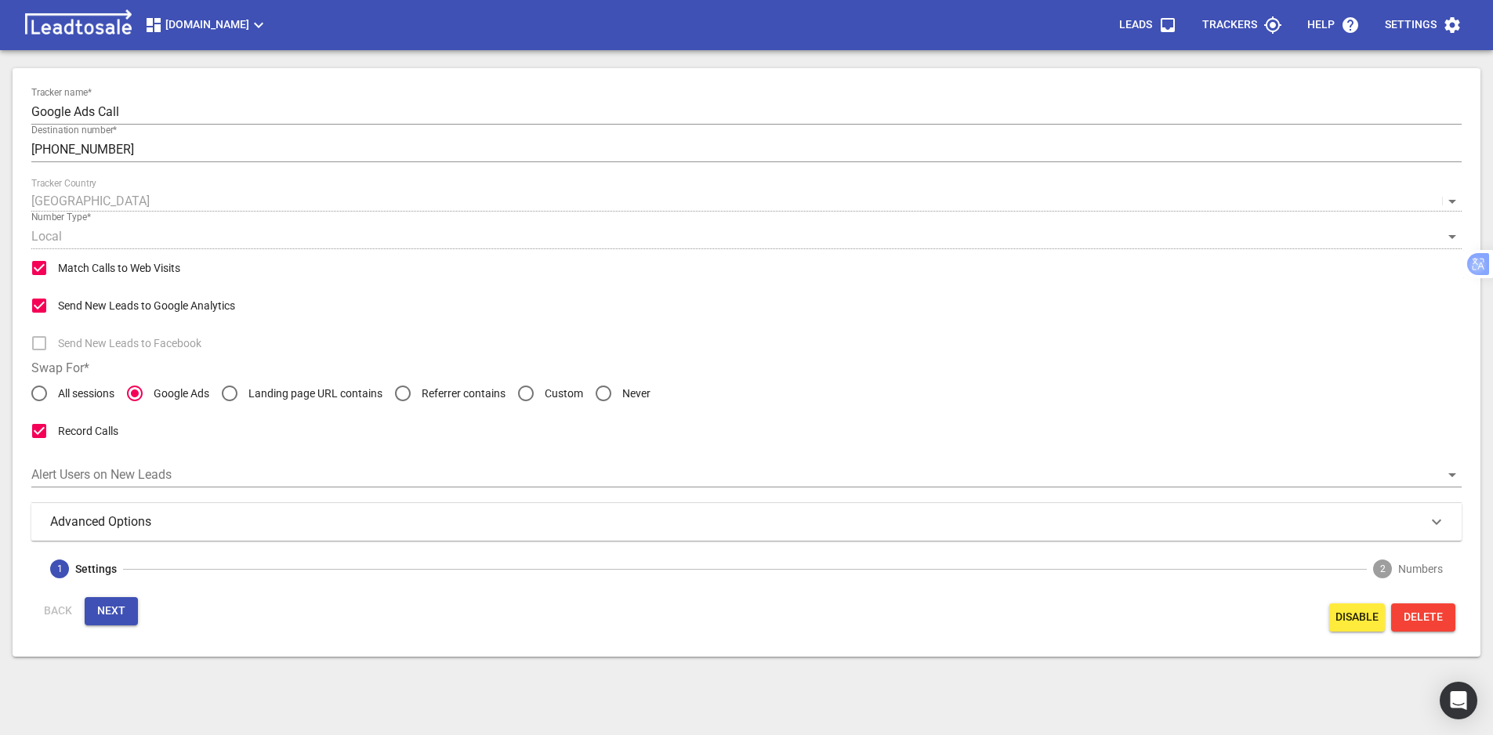
click at [109, 610] on span "Next" at bounding box center [111, 611] width 28 height 16
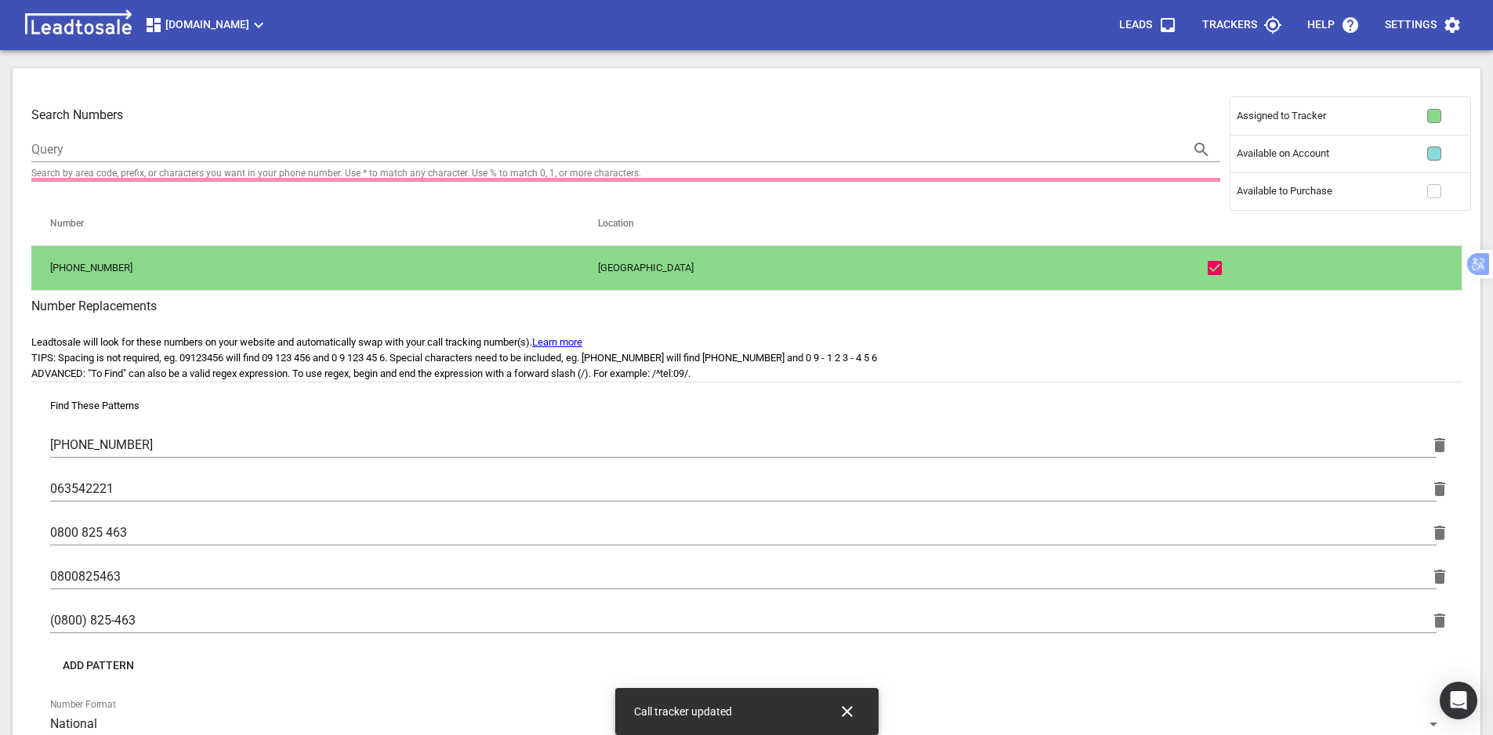
scroll to position [129, 0]
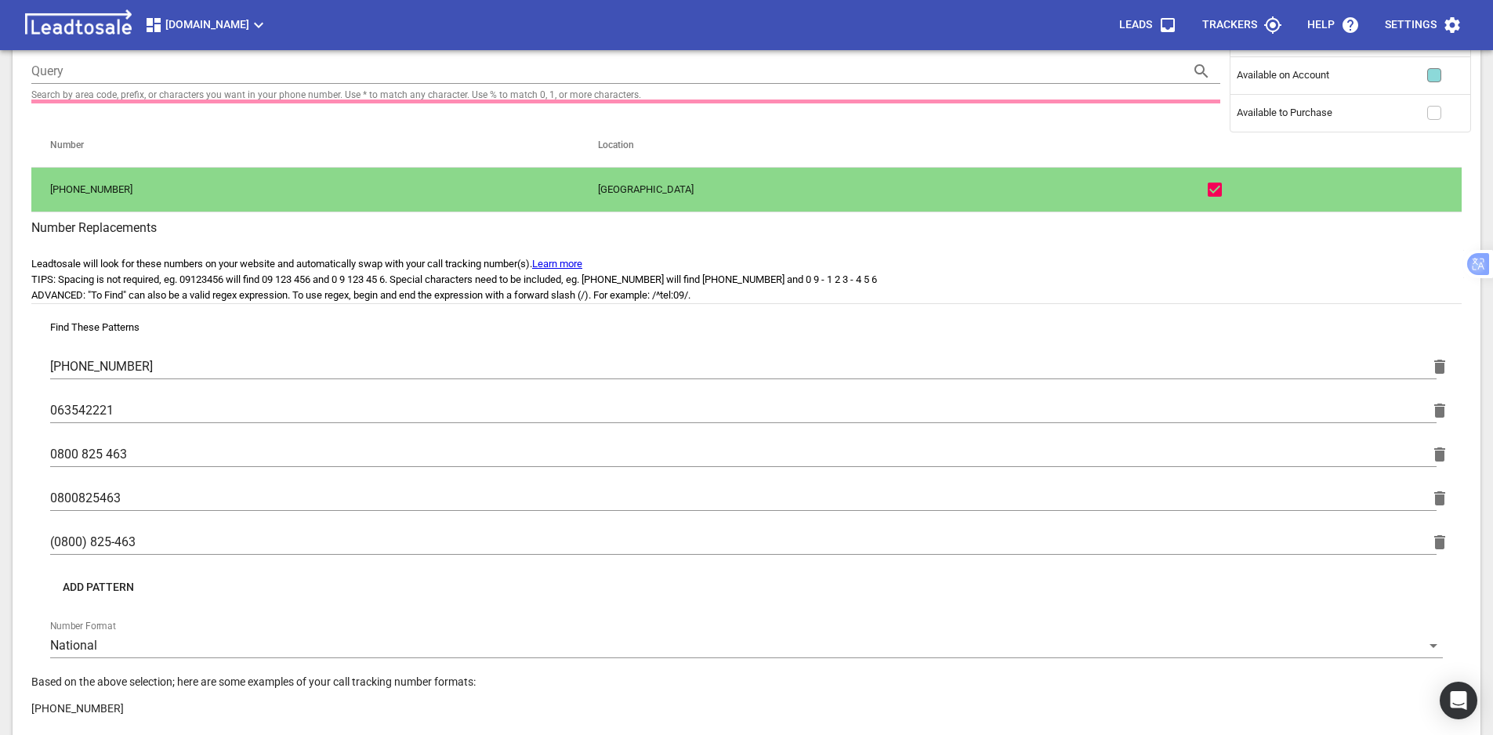
click at [122, 589] on span "Add Pattern" at bounding box center [98, 588] width 71 height 16
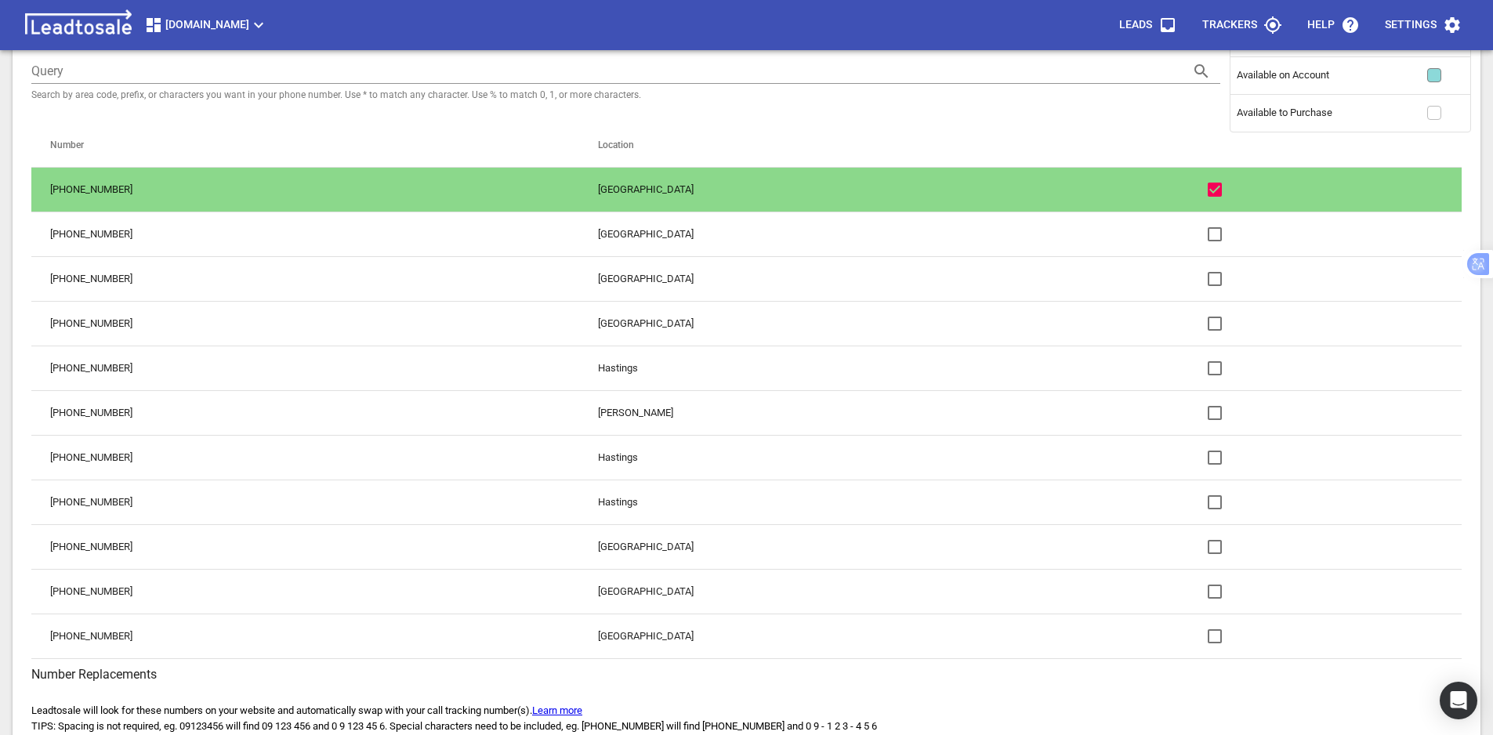
click at [149, 588] on td "[PHONE_NUMBER]" at bounding box center [305, 591] width 548 height 45
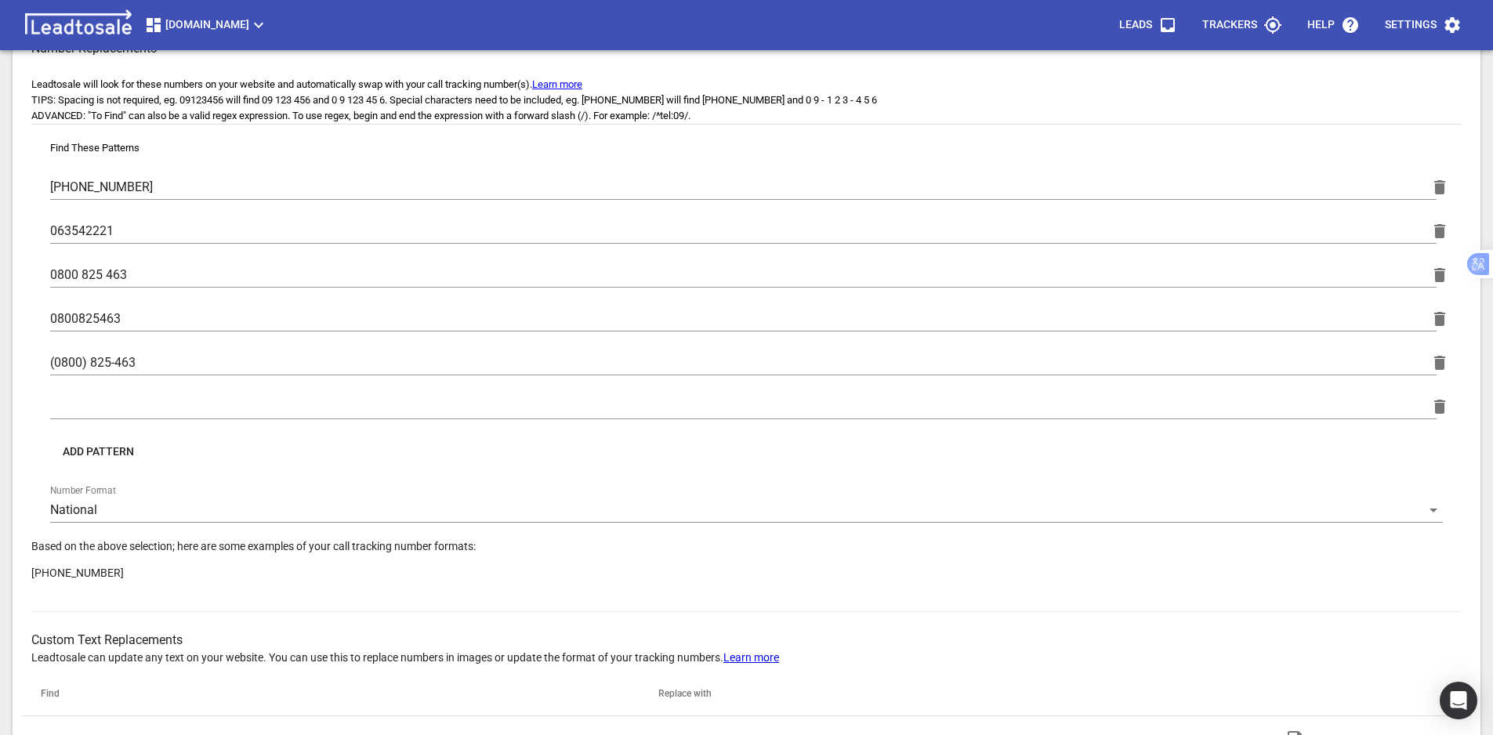
scroll to position [756, 0]
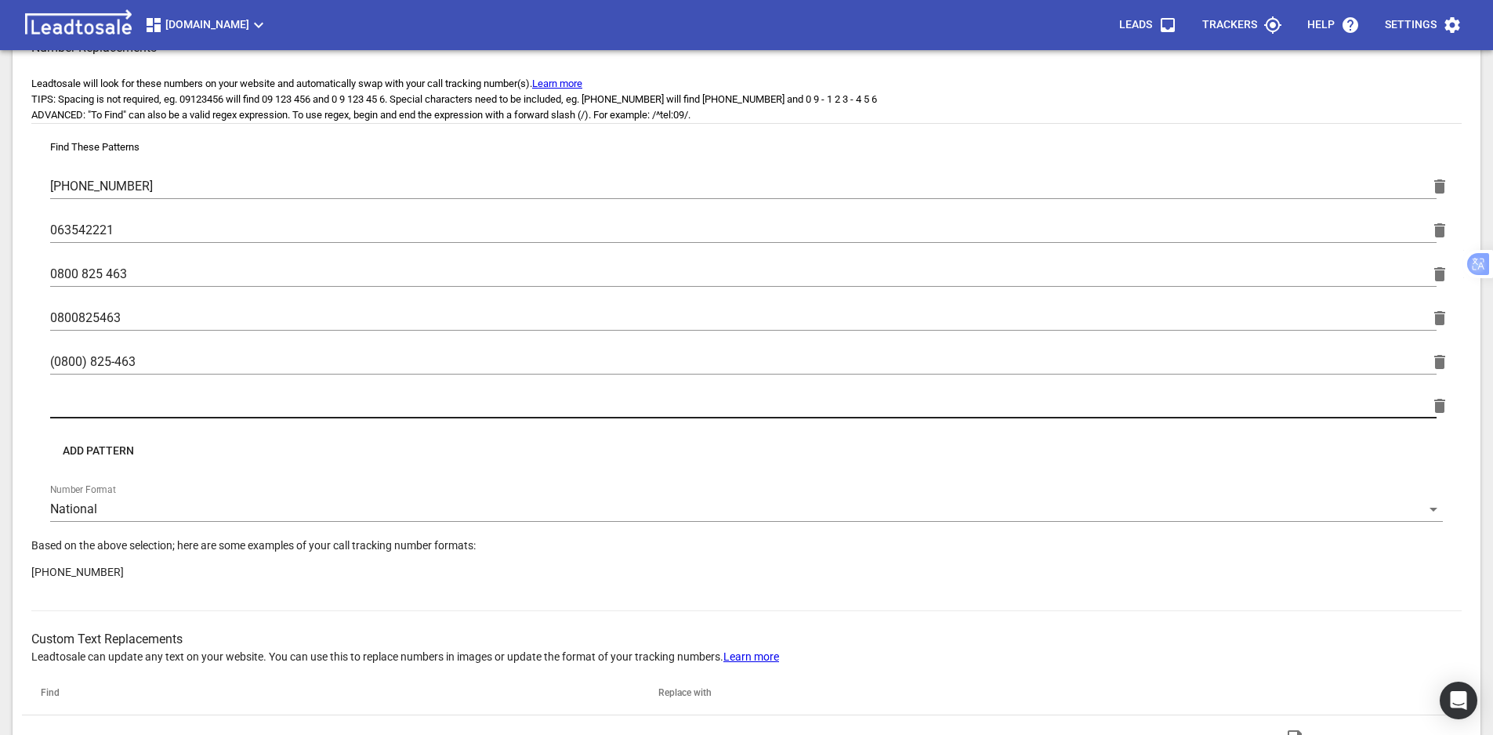
click at [106, 403] on input "text" at bounding box center [743, 405] width 1386 height 25
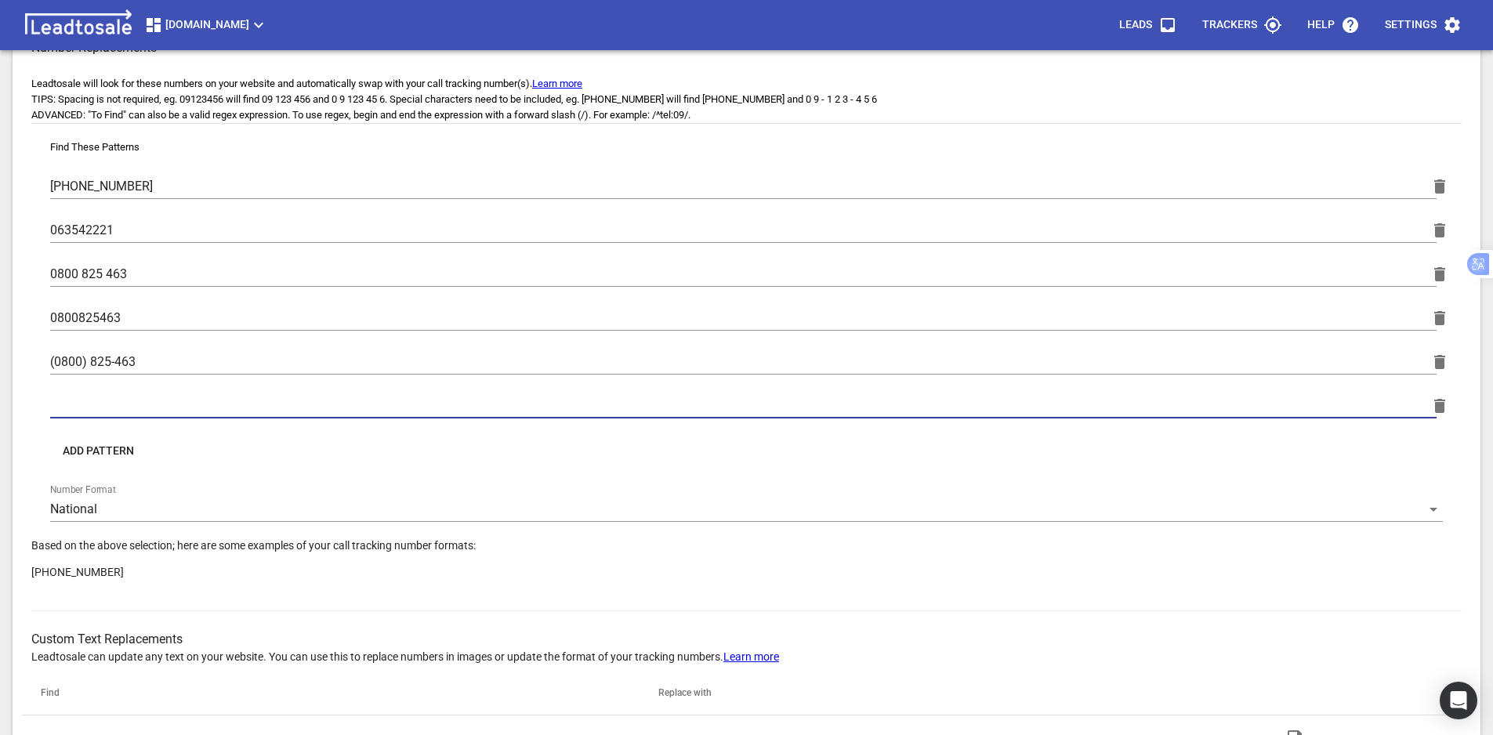
paste input "[PHONE_NUMBER]"
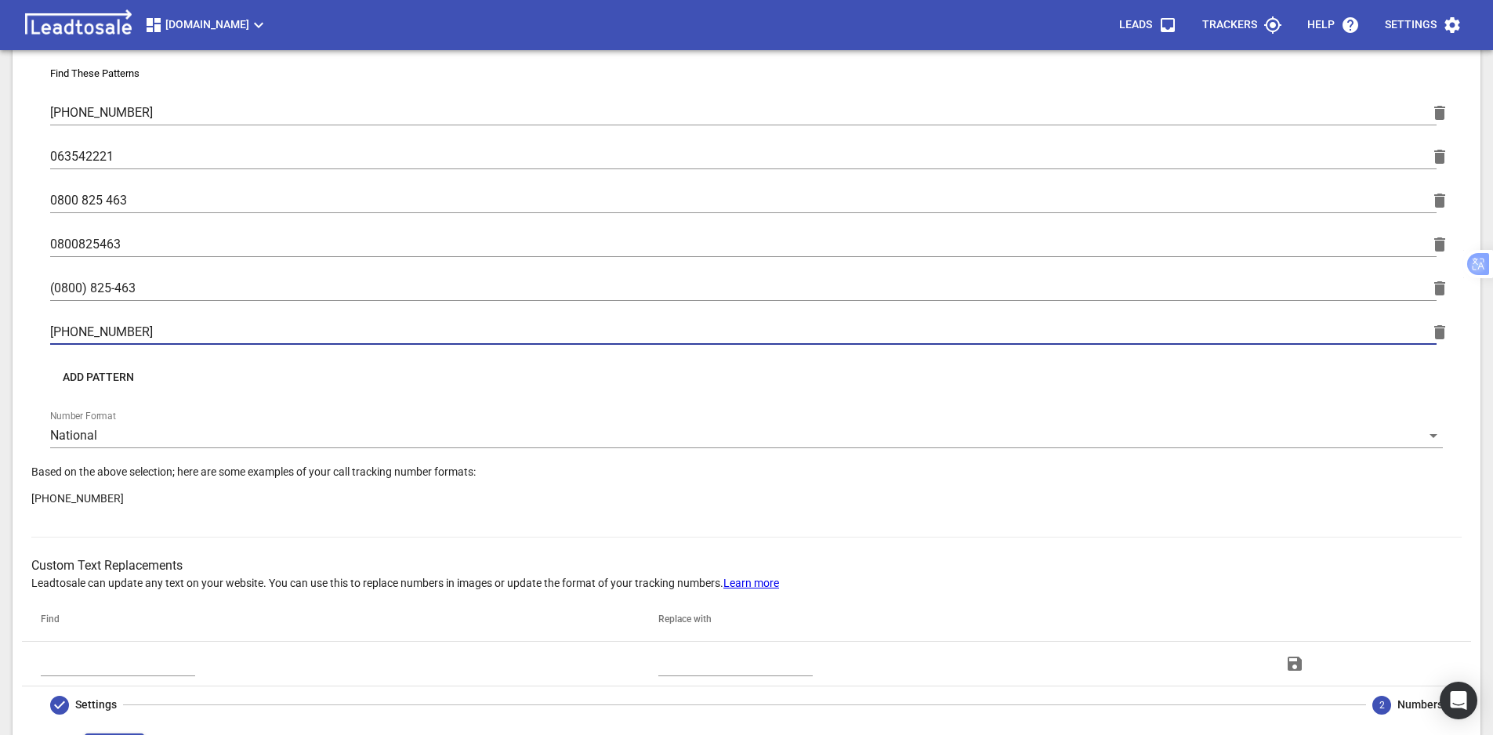
scroll to position [894, 0]
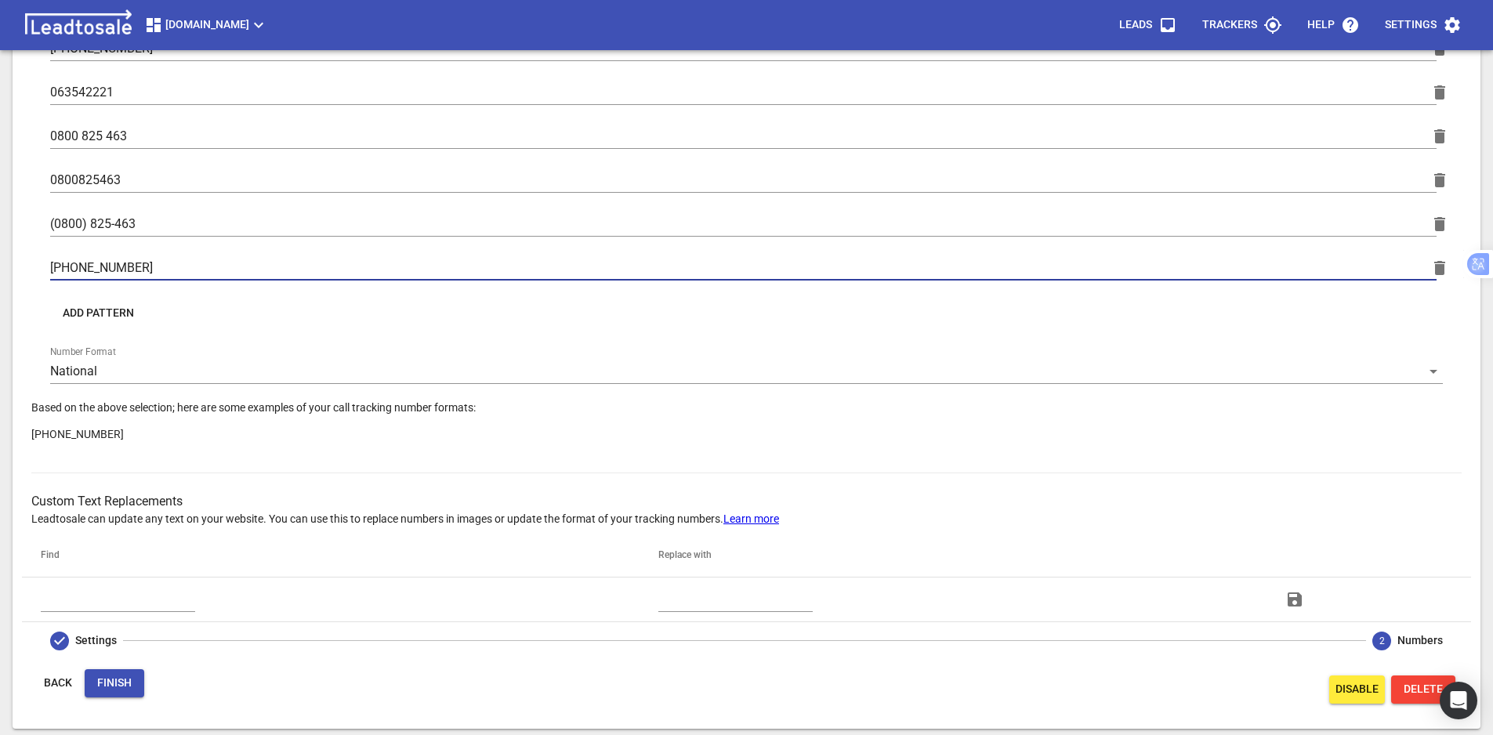
type input "[PHONE_NUMBER]"
click at [132, 681] on button "Finish" at bounding box center [115, 683] width 60 height 28
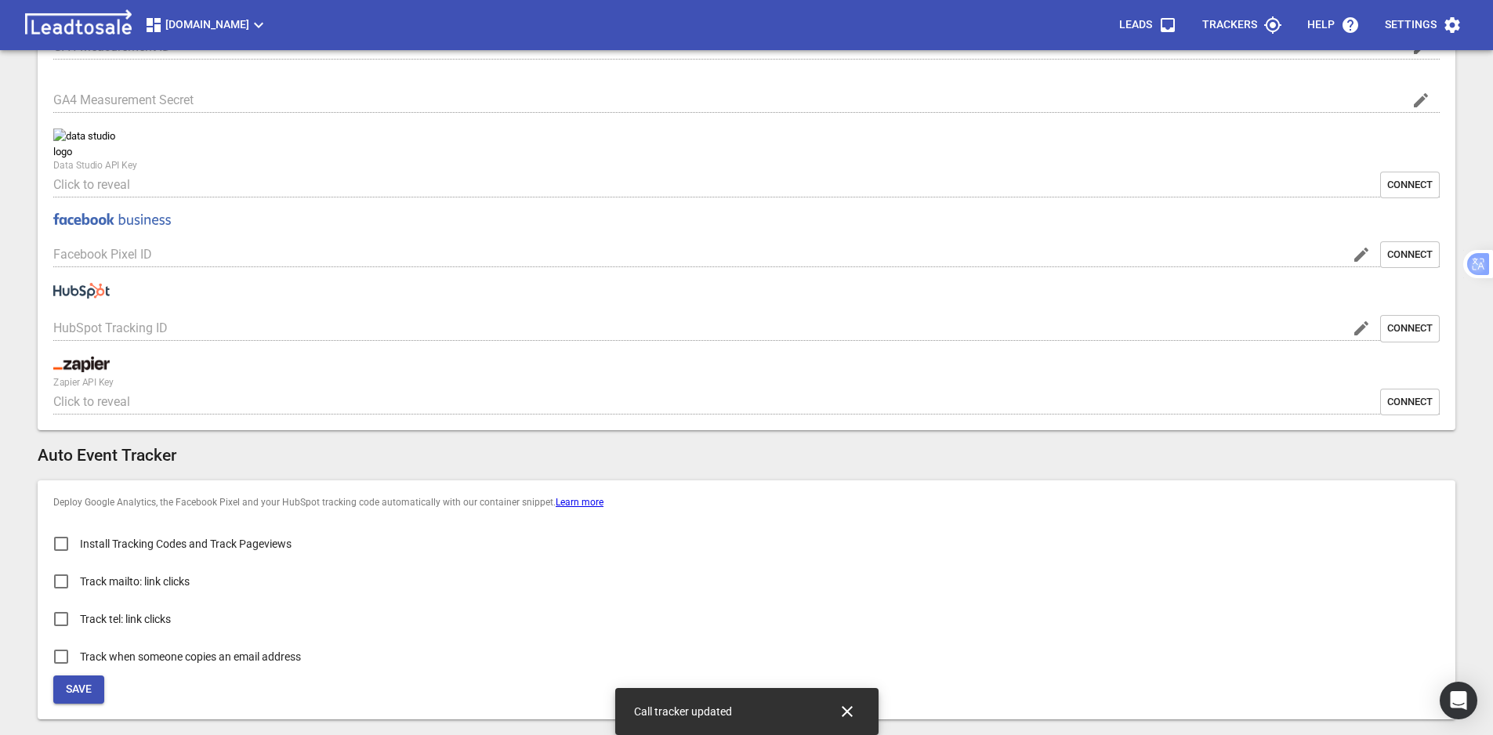
type input "[DOMAIN_NAME]"
type input "G-2E9S8RC6EW"
type input "jKAzmAX9SkeEQAyzD7GDKA"
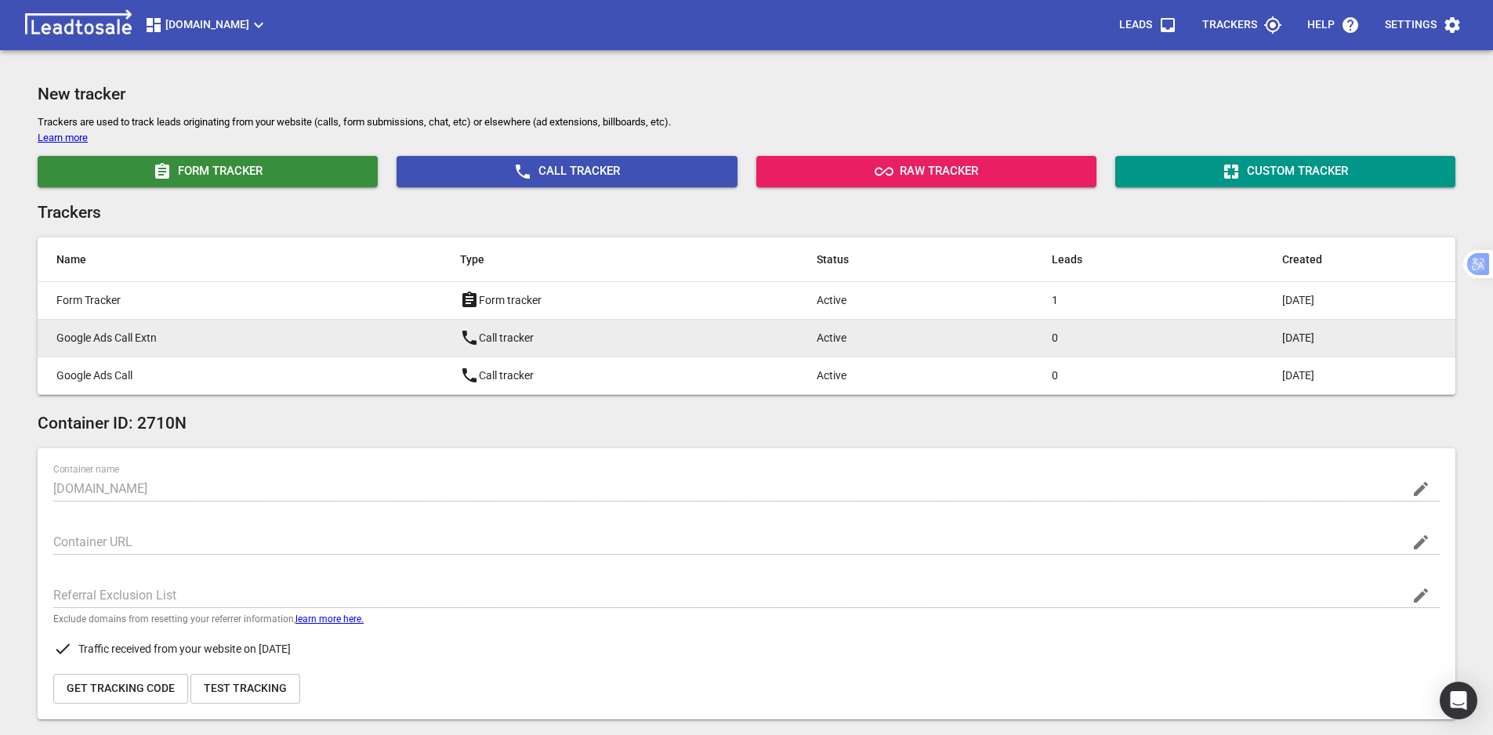
click at [190, 342] on p "Google Ads Call Extn" at bounding box center [226, 338] width 341 height 16
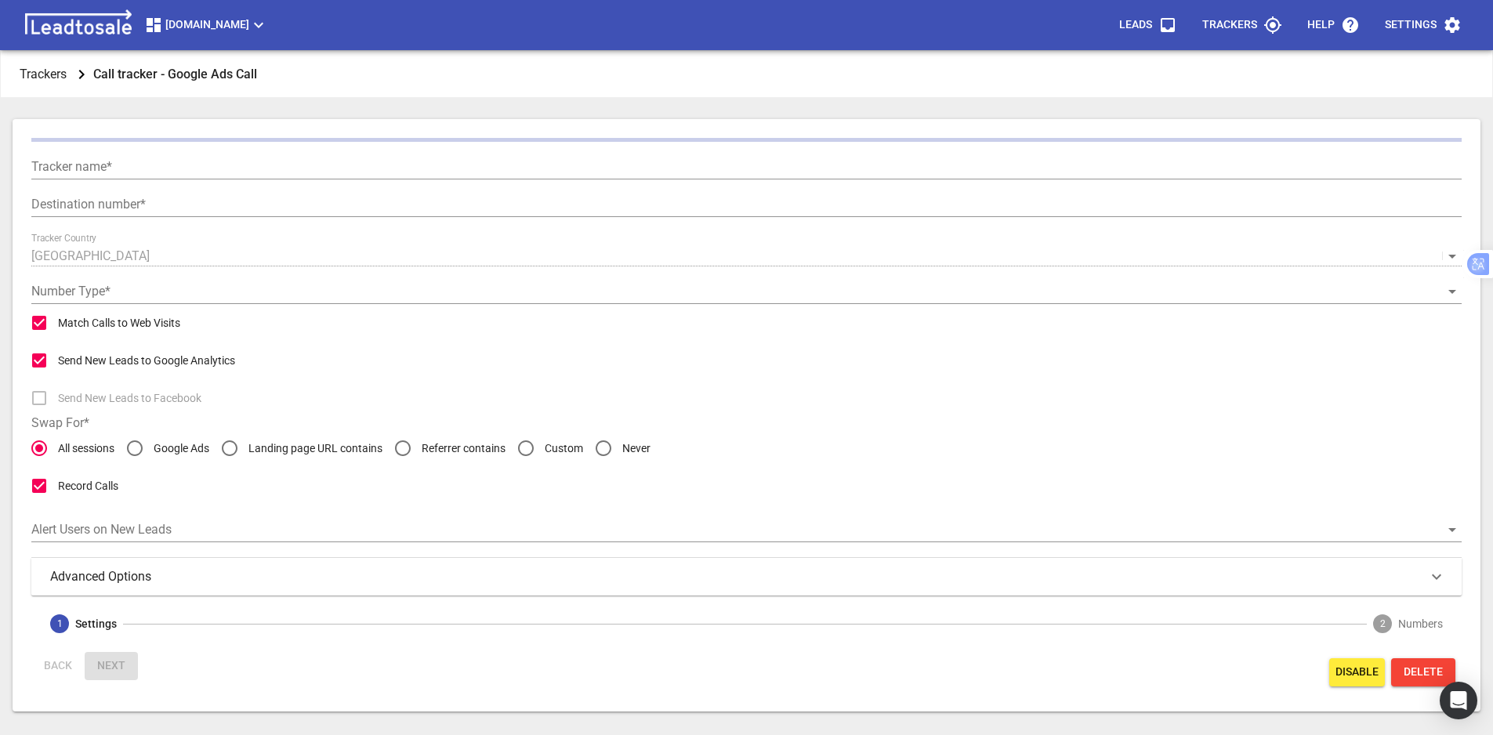
type input "Google Ads Call Extn"
type input "[PHONE_NUMBER]"
checkbox input "false"
type input "Call from Google Ads"
type input "5"
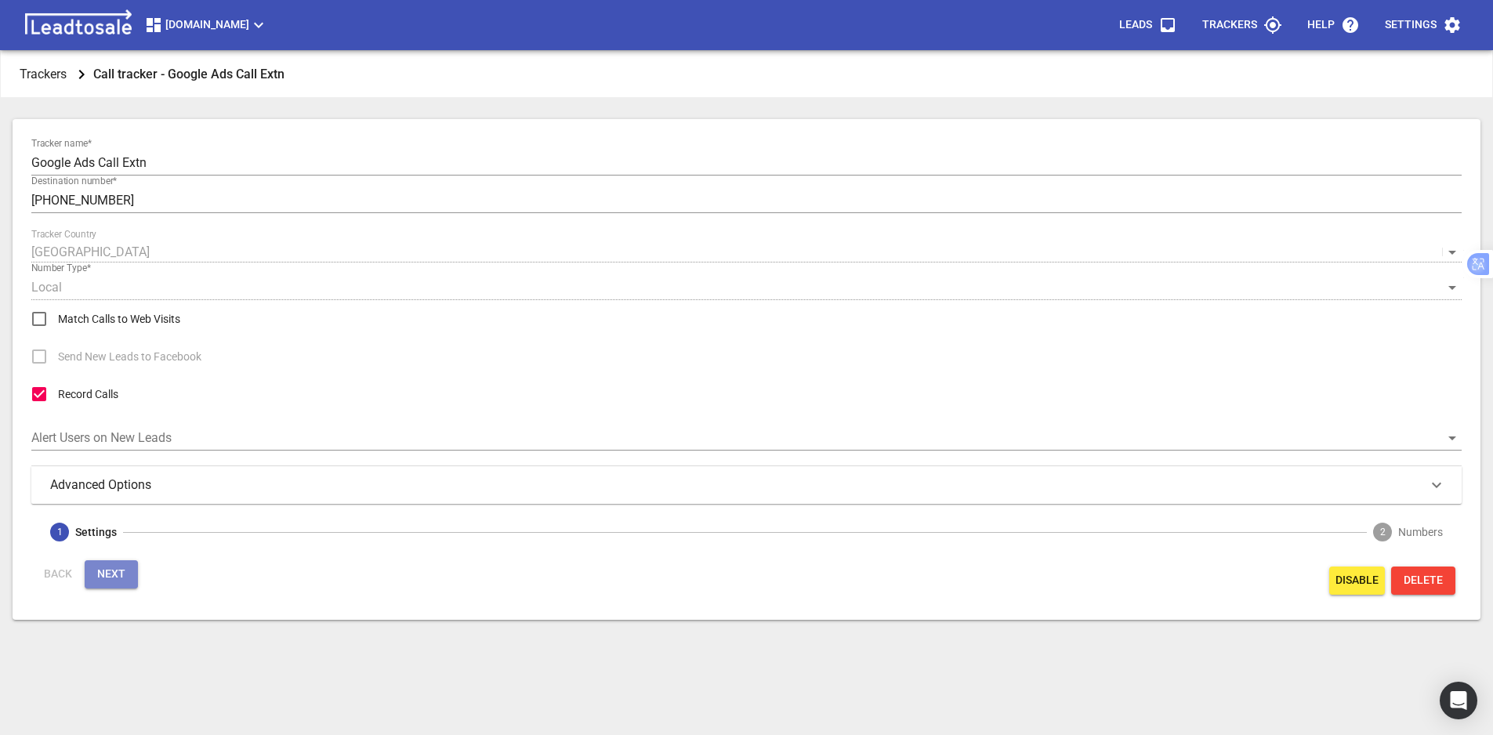
click at [118, 581] on span "Next" at bounding box center [111, 575] width 28 height 16
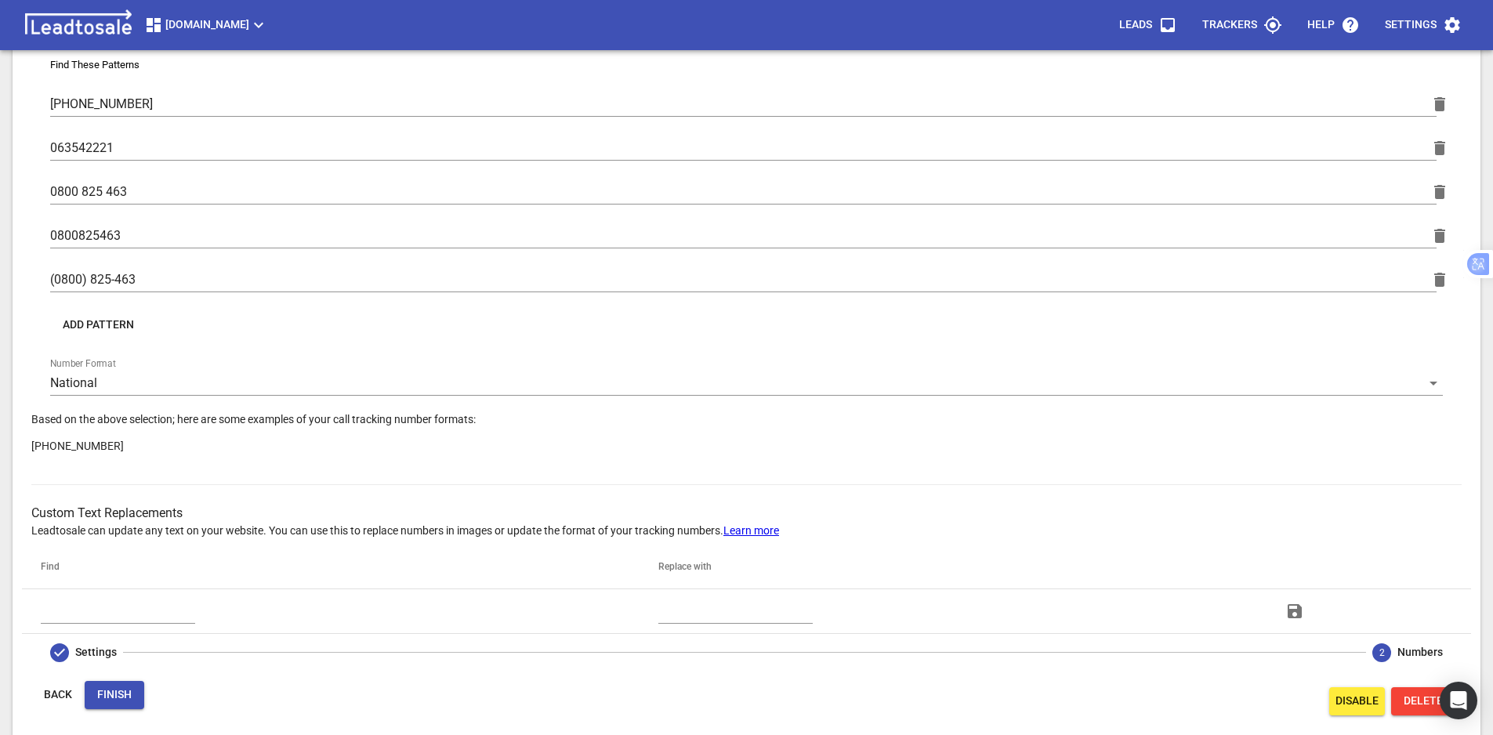
scroll to position [838, 0]
click at [108, 328] on span "Add Pattern" at bounding box center [98, 325] width 71 height 16
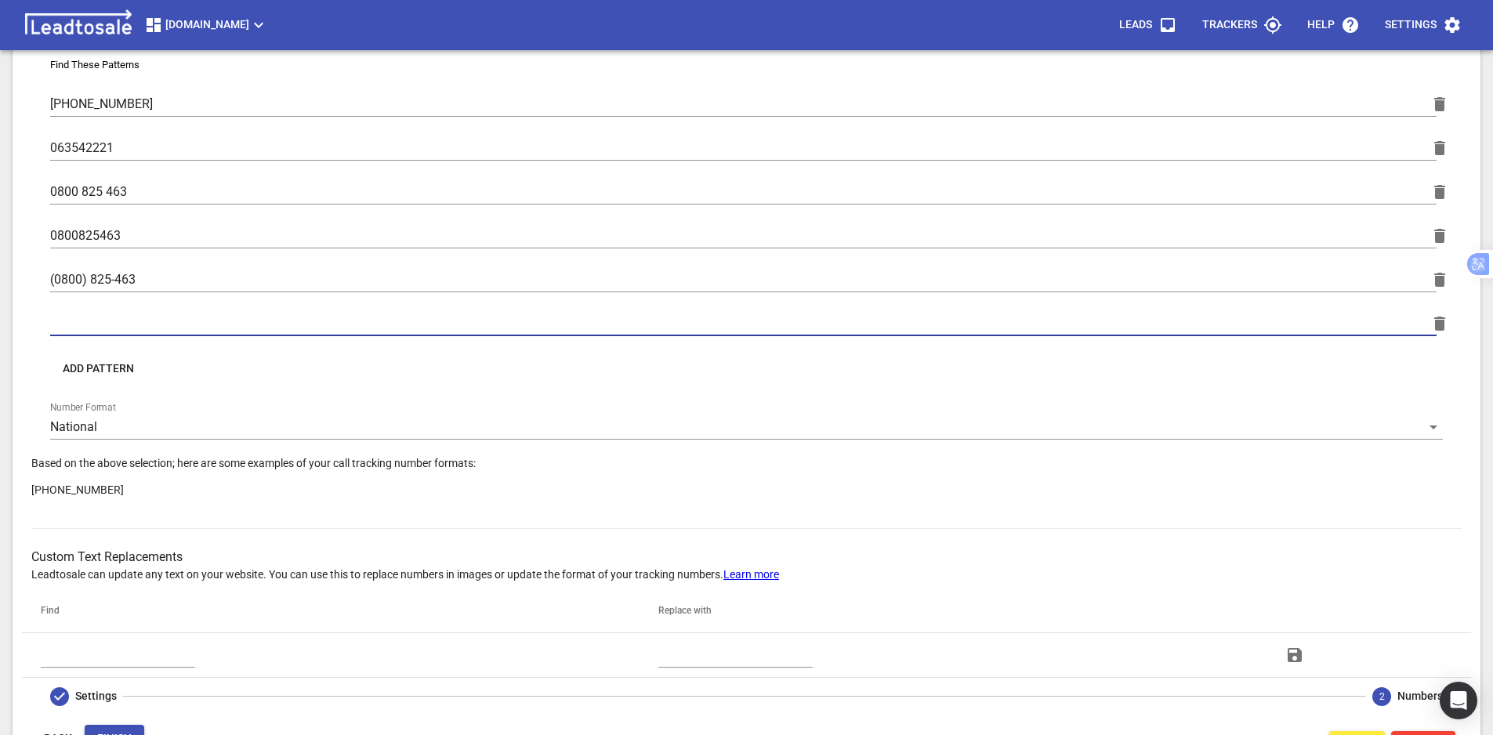
click at [124, 321] on input "text" at bounding box center [743, 323] width 1386 height 25
paste input "[PHONE_NUMBER]"
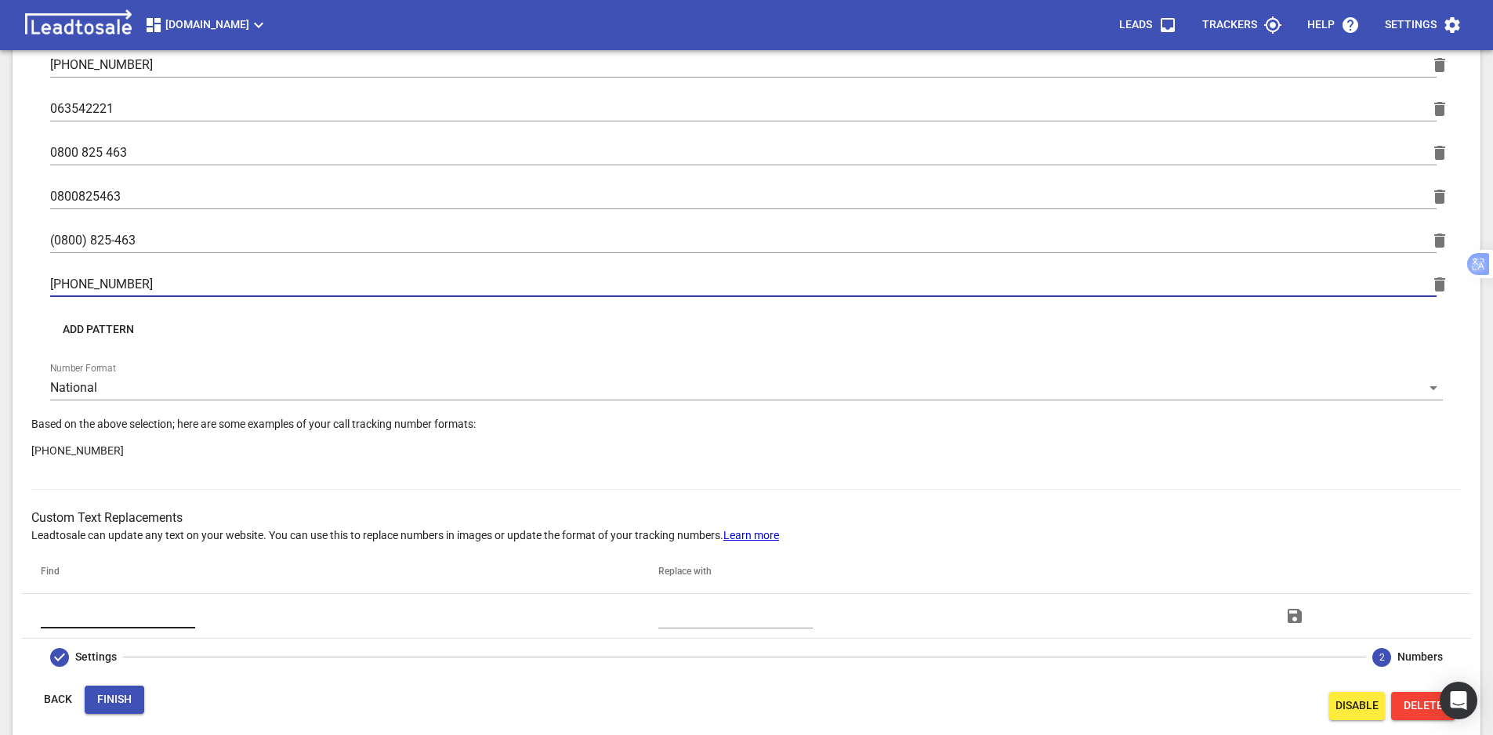
scroll to position [894, 0]
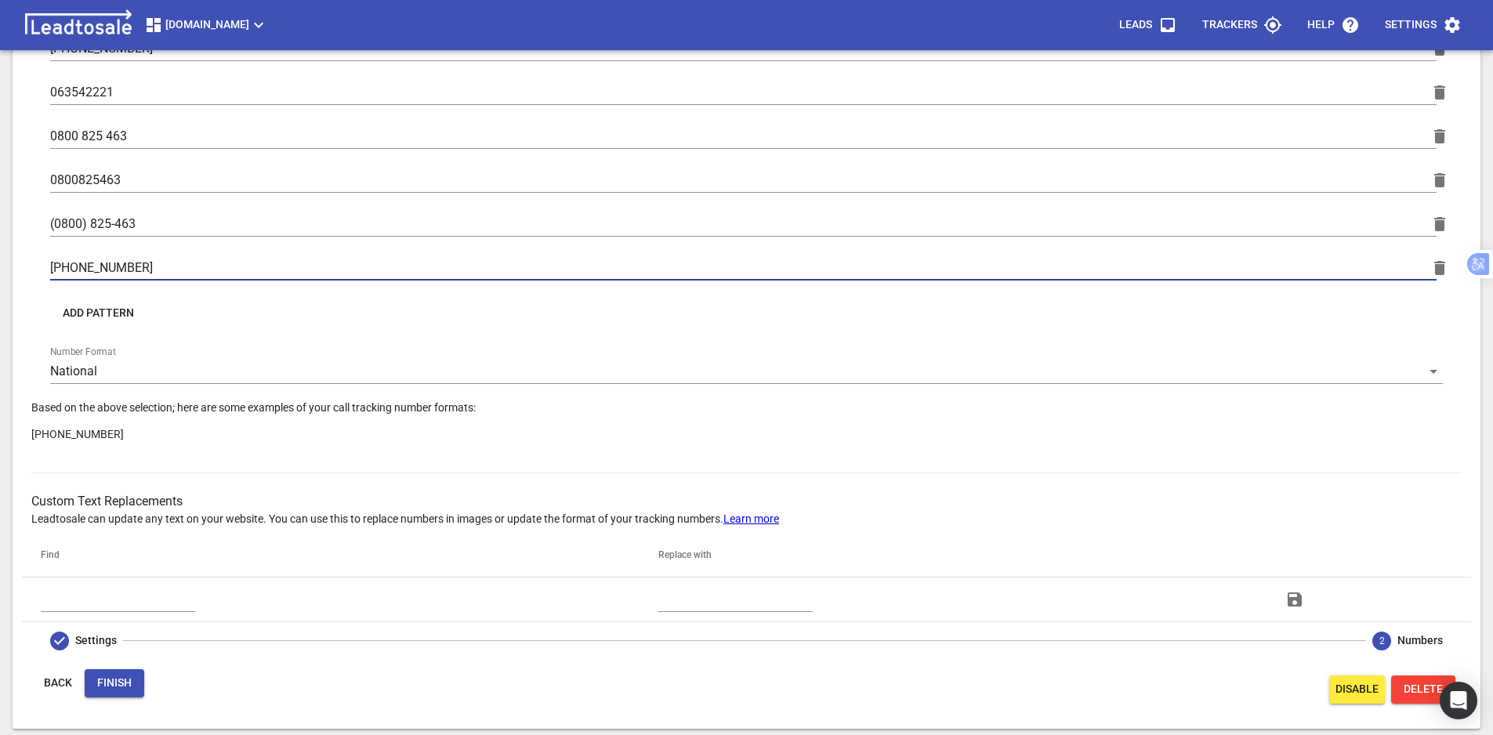
type input "[PHONE_NUMBER]"
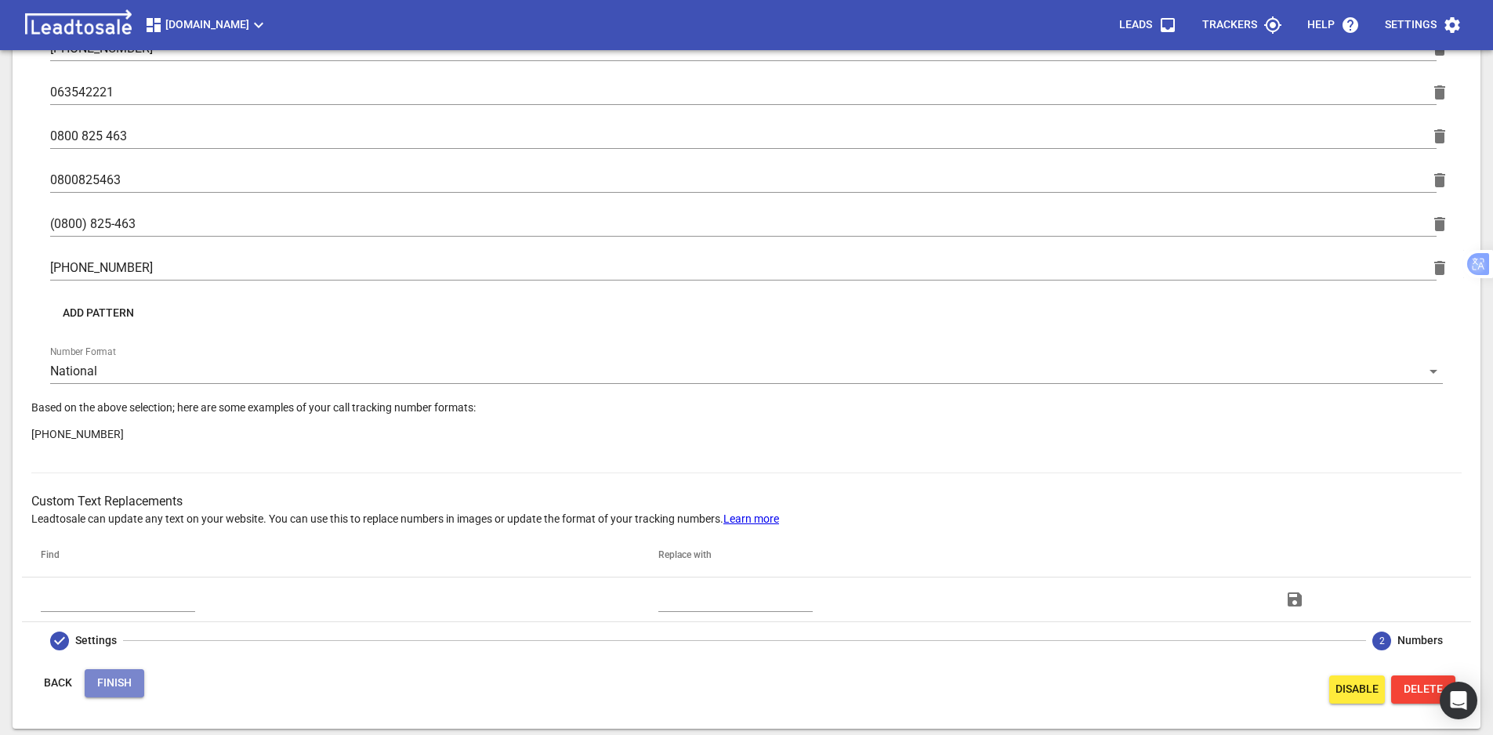
click at [116, 688] on span "Finish" at bounding box center [114, 683] width 34 height 16
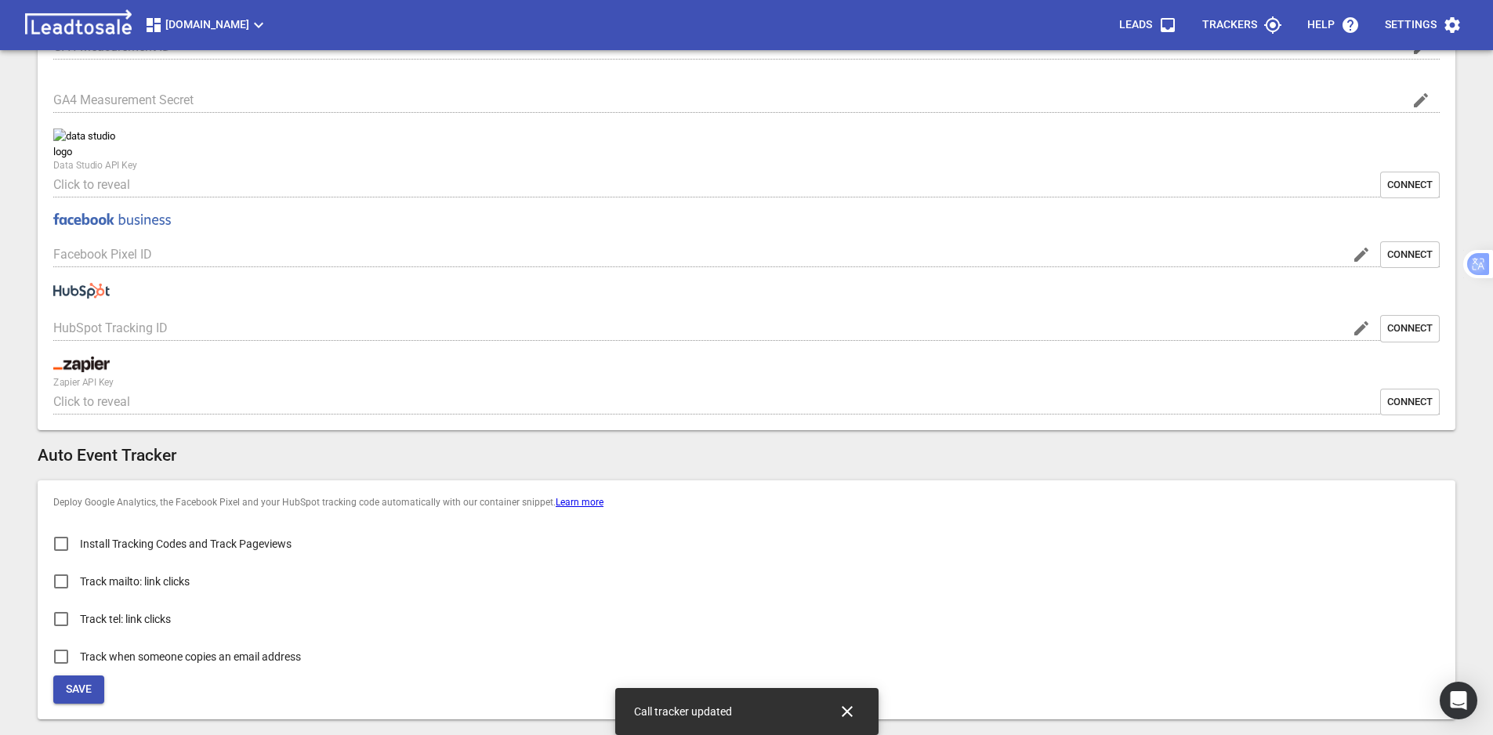
type input "[DOMAIN_NAME]"
type input "G-2E9S8RC6EW"
type input "jKAzmAX9SkeEQAyzD7GDKA"
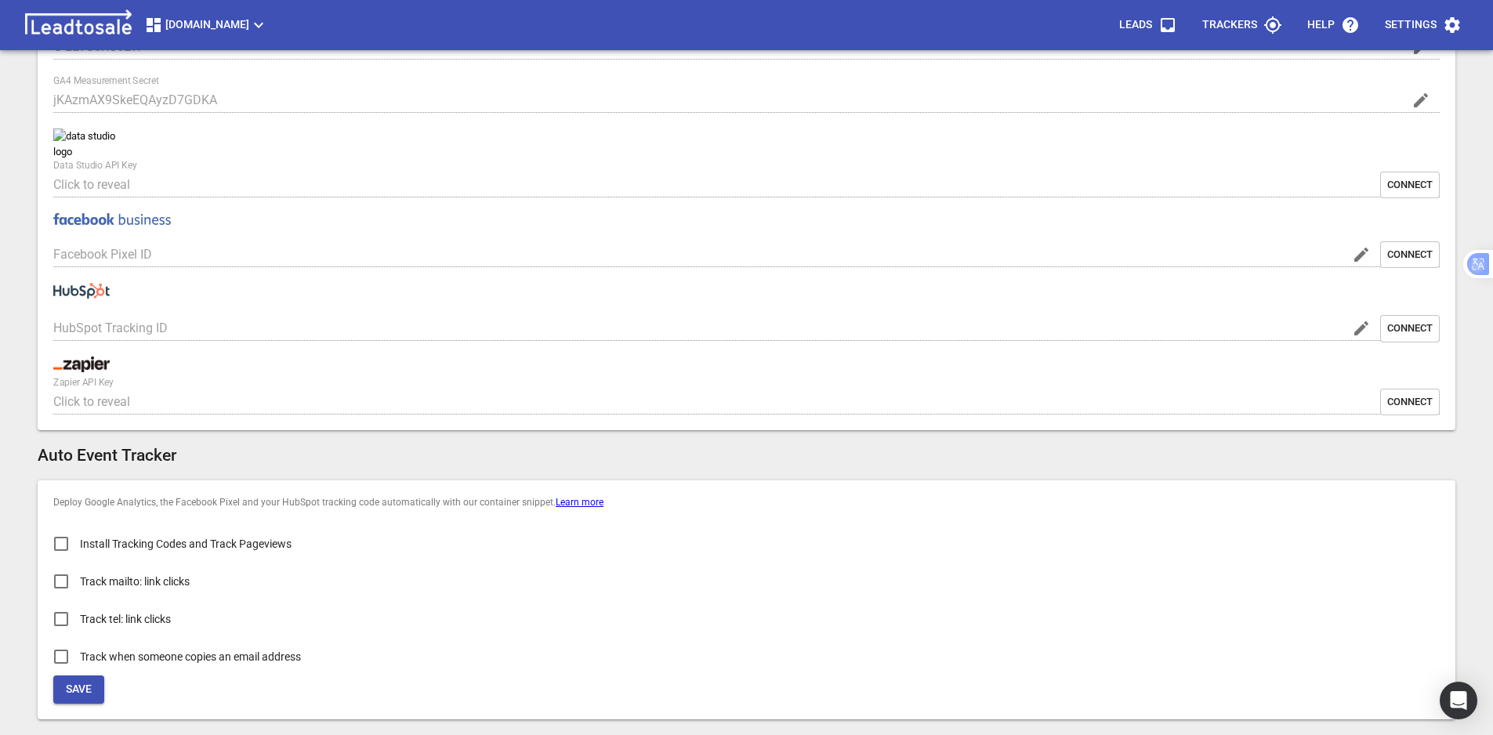
scroll to position [845, 0]
